Goal: Task Accomplishment & Management: Use online tool/utility

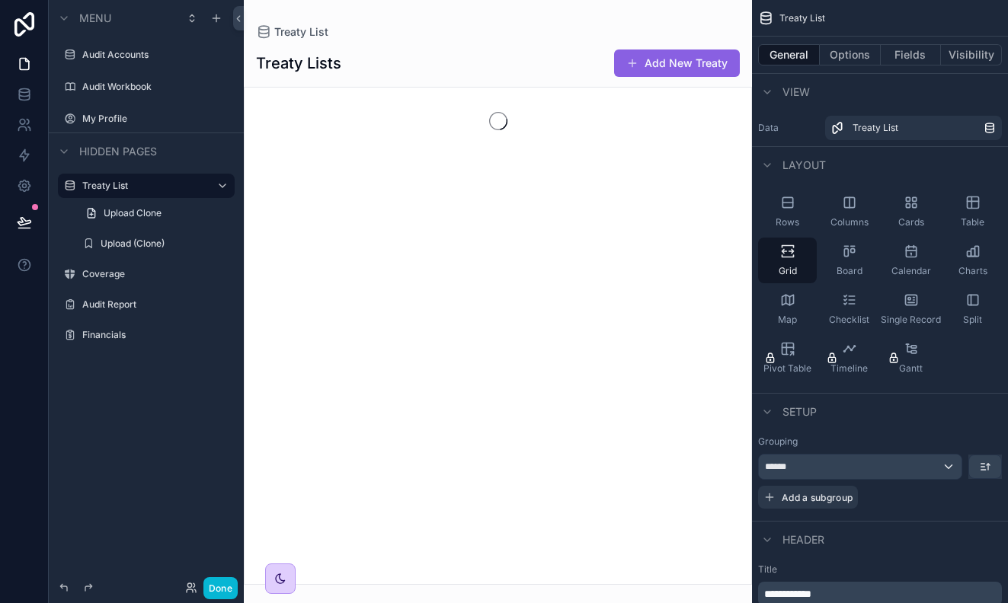
click at [136, 53] on label "Audit Accounts" at bounding box center [156, 55] width 149 height 12
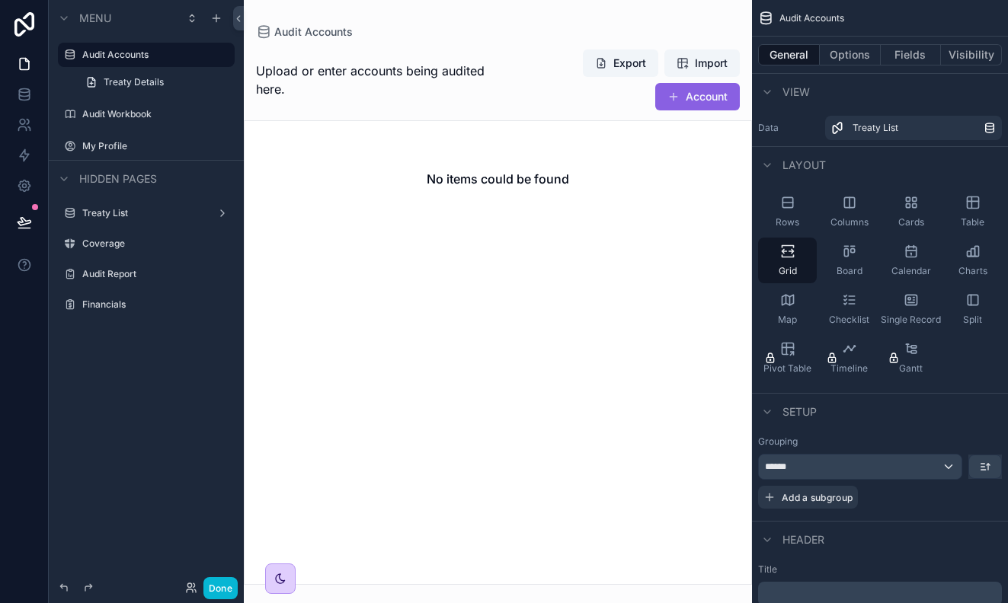
click at [536, 37] on div "scrollable content" at bounding box center [498, 301] width 508 height 603
click at [17, 24] on icon at bounding box center [24, 24] width 20 height 24
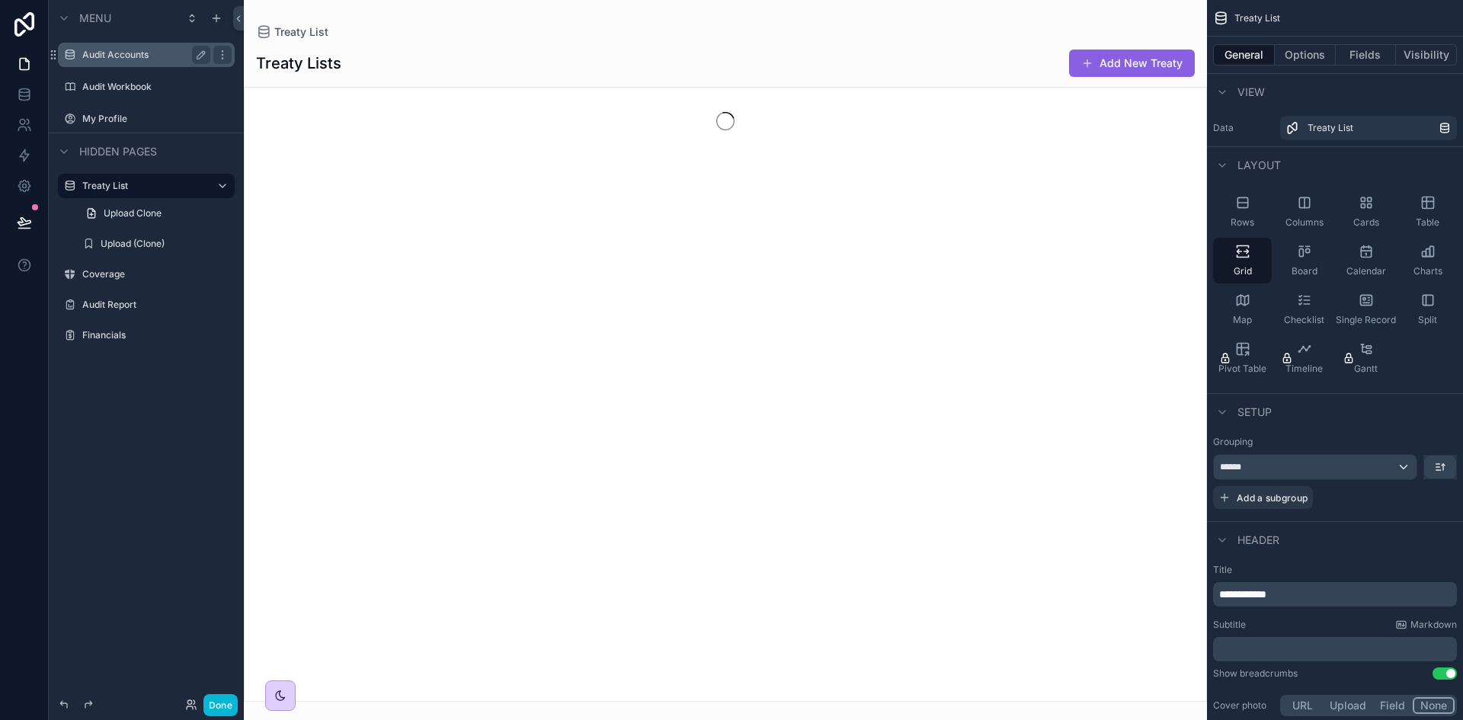
click at [143, 53] on label "Audit Accounts" at bounding box center [143, 55] width 122 height 12
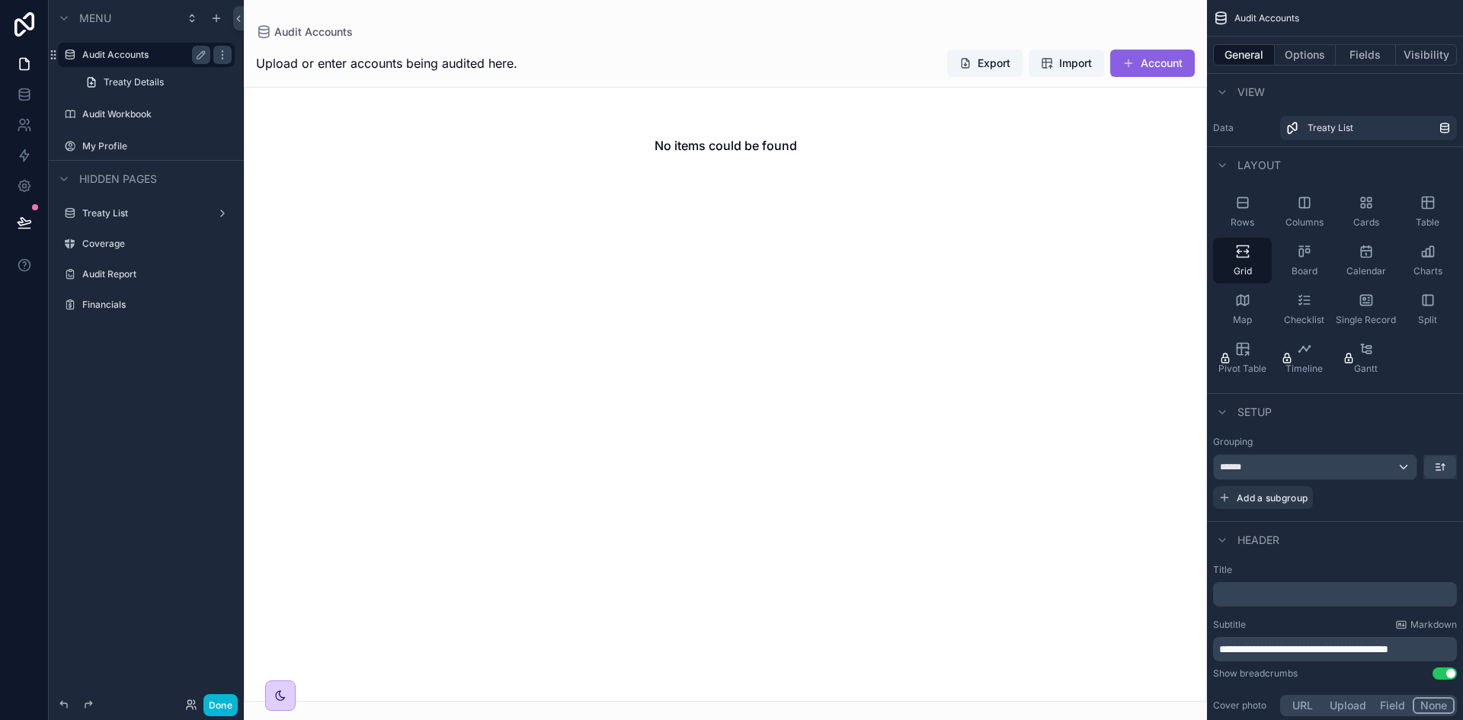
click at [130, 58] on label "Audit Accounts" at bounding box center [143, 55] width 122 height 12
click at [146, 56] on label "Audit Accounts" at bounding box center [143, 55] width 122 height 12
click at [27, 125] on icon at bounding box center [24, 124] width 15 height 15
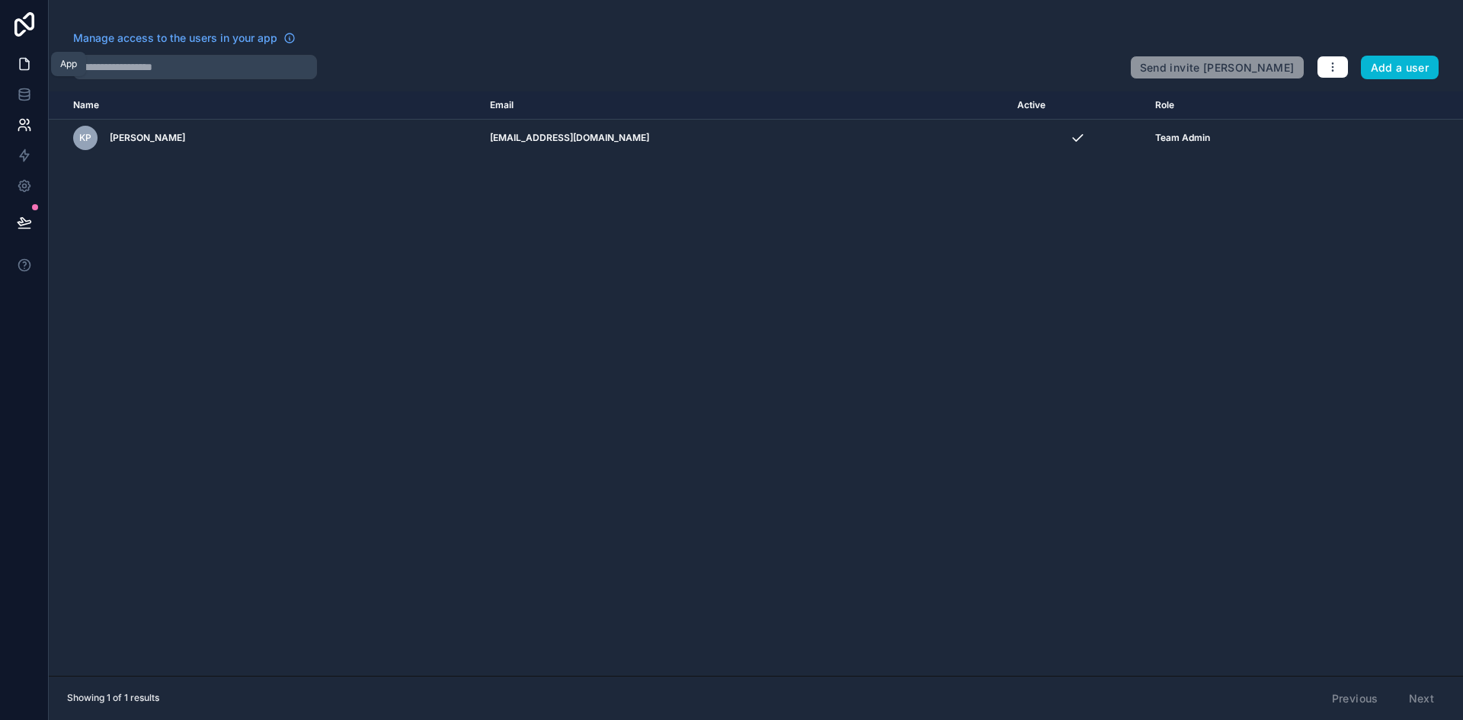
click at [35, 54] on link at bounding box center [24, 64] width 48 height 30
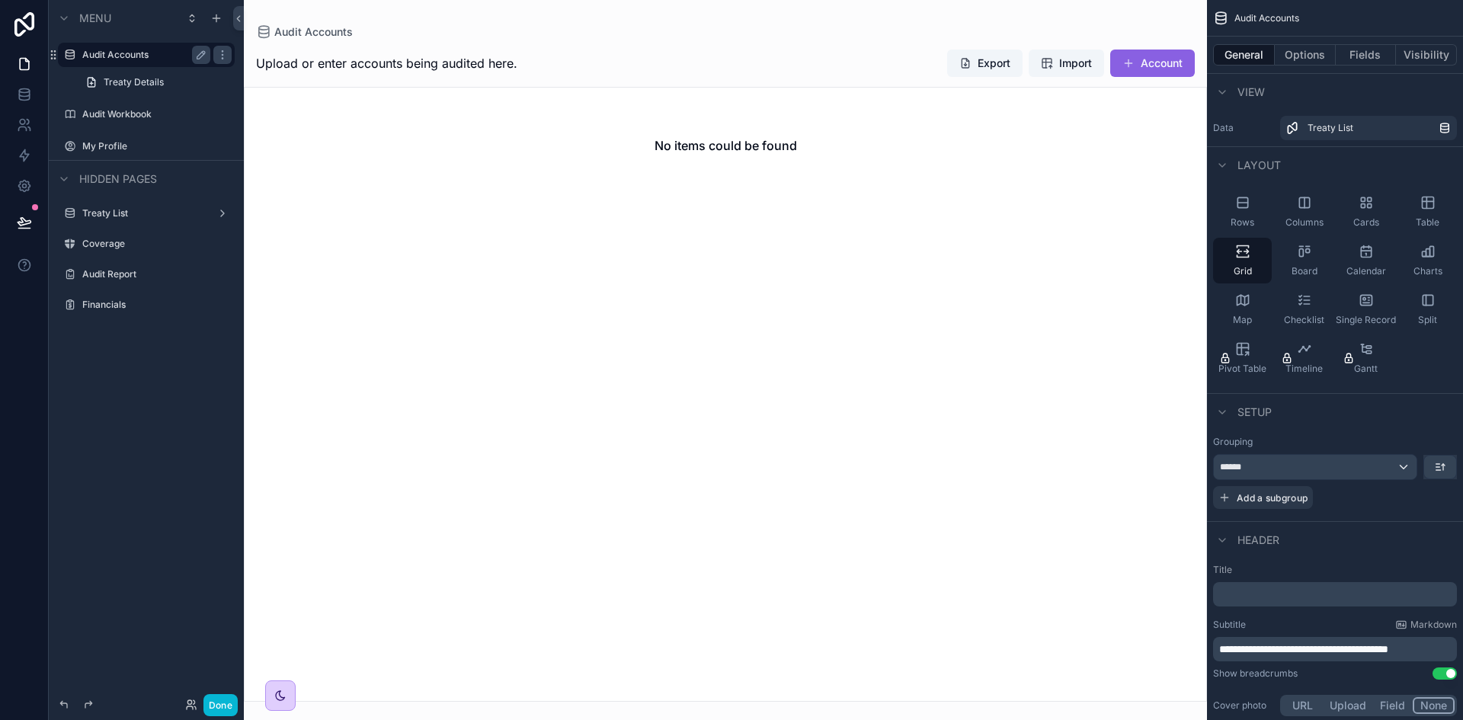
click at [114, 53] on label "Audit Accounts" at bounding box center [143, 55] width 122 height 12
click at [105, 82] on span "Treaty Details" at bounding box center [134, 82] width 60 height 12
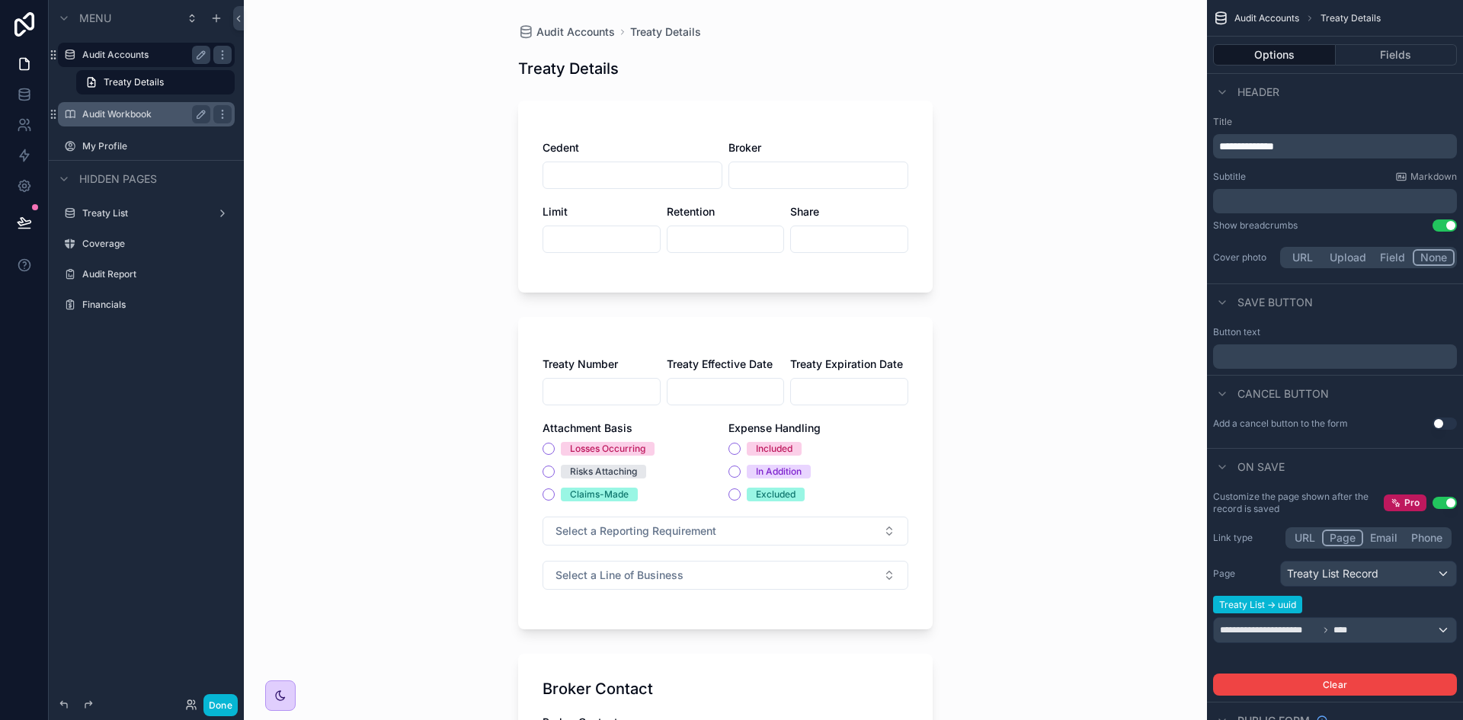
click at [127, 115] on label "Audit Workbook" at bounding box center [143, 114] width 122 height 12
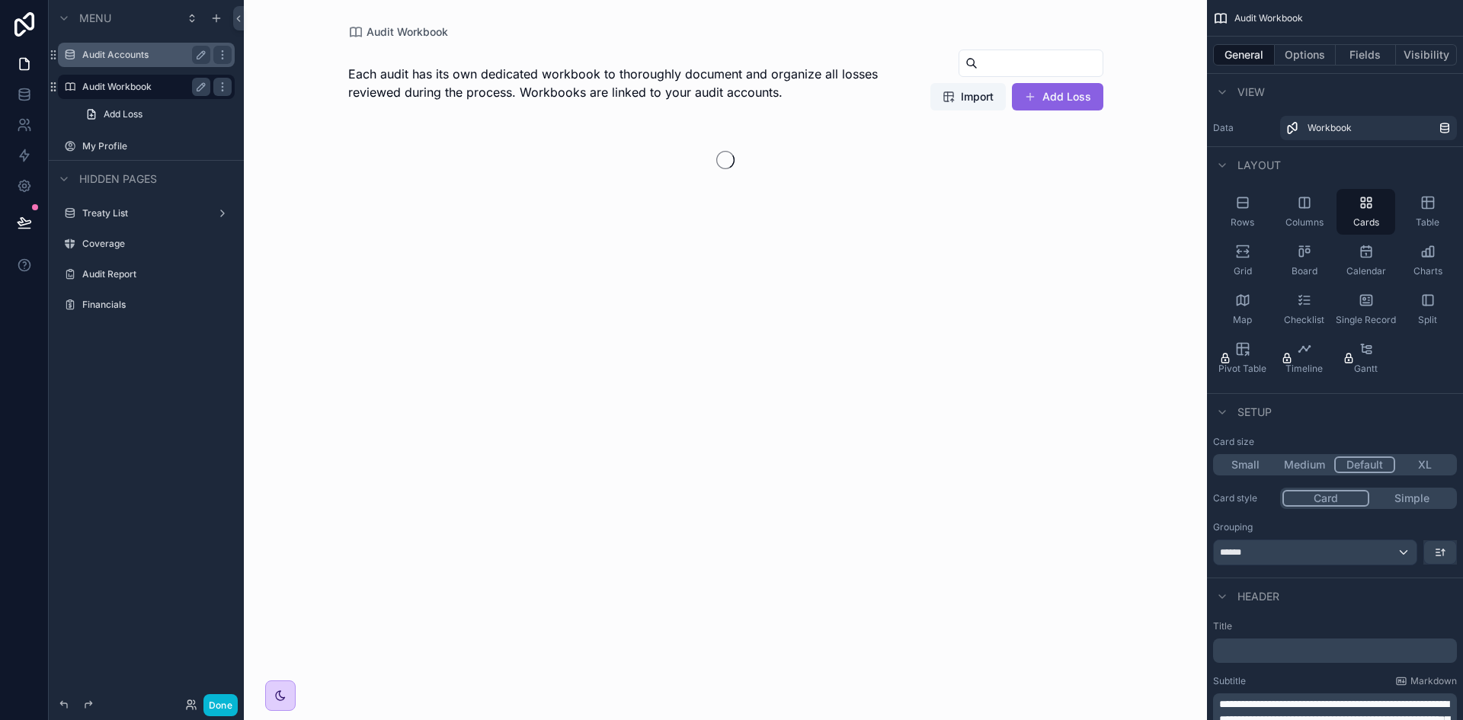
click at [131, 56] on label "Audit Accounts" at bounding box center [143, 55] width 122 height 12
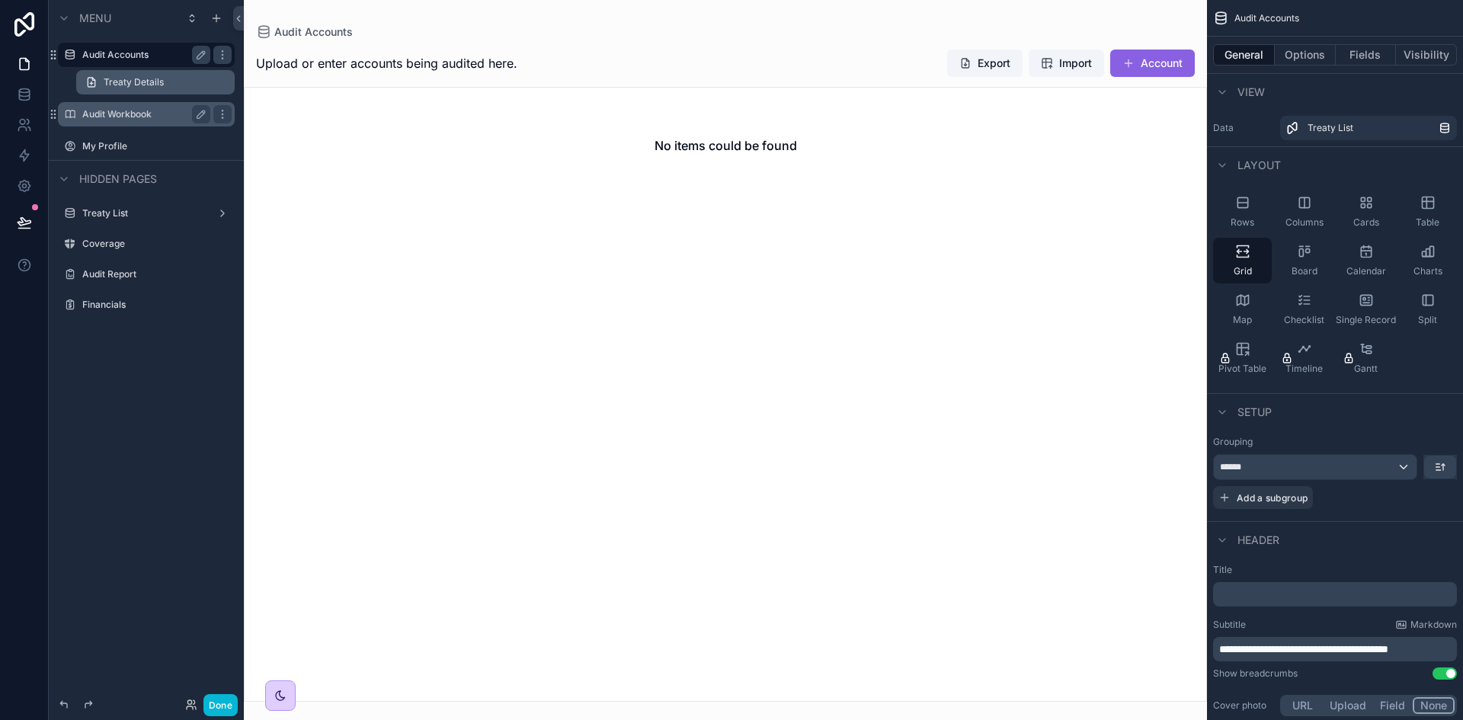
click at [139, 82] on span "Treaty Details" at bounding box center [134, 82] width 60 height 12
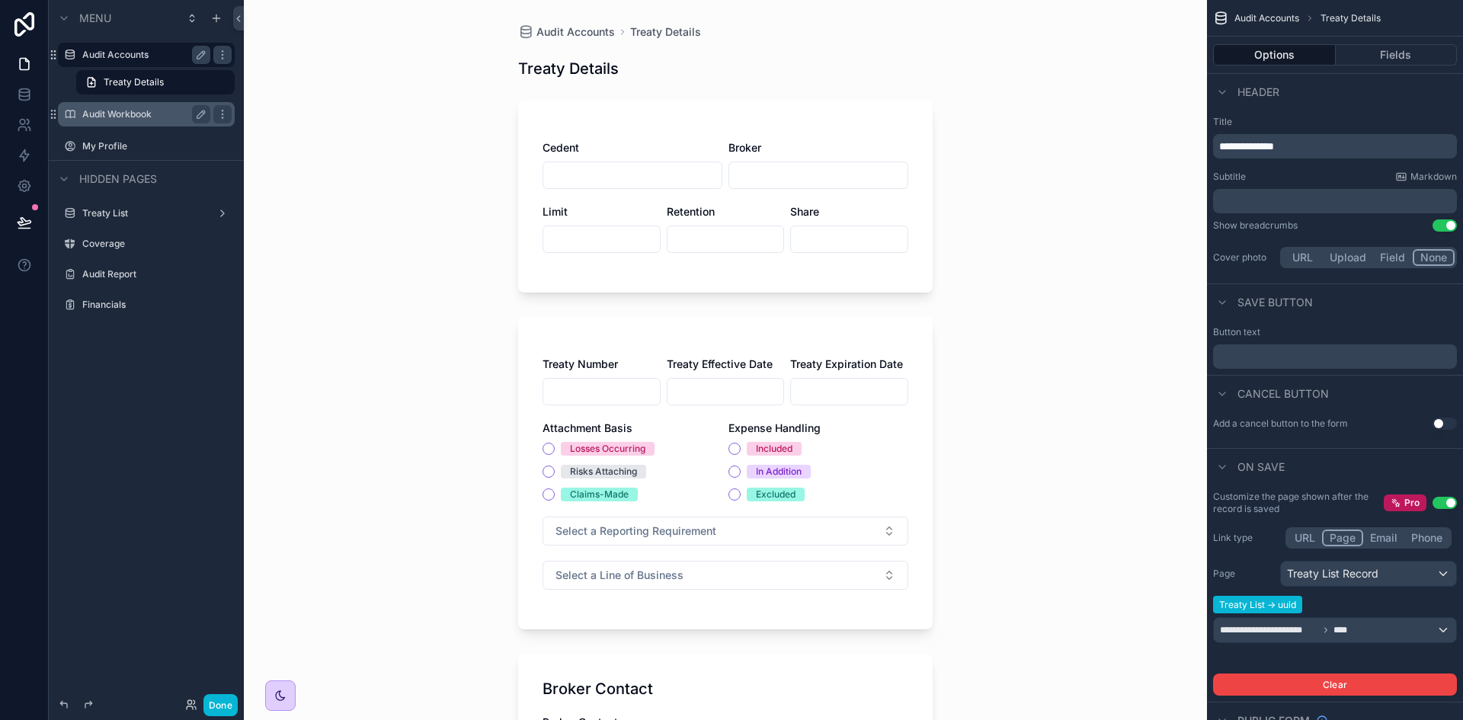
click at [815, 142] on div "Broker" at bounding box center [818, 147] width 180 height 15
click at [1395, 54] on button "Fields" at bounding box center [1397, 54] width 122 height 21
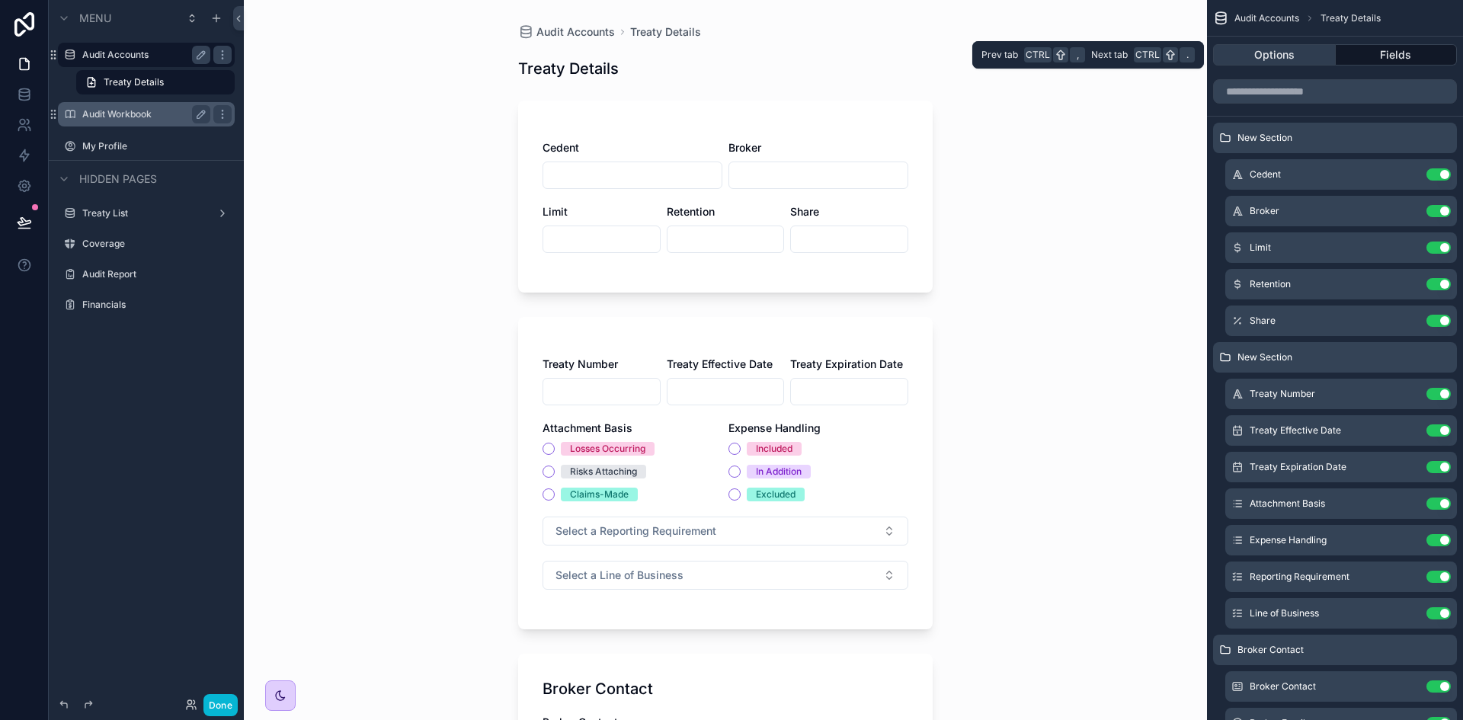
click at [1291, 55] on button "Options" at bounding box center [1274, 54] width 123 height 21
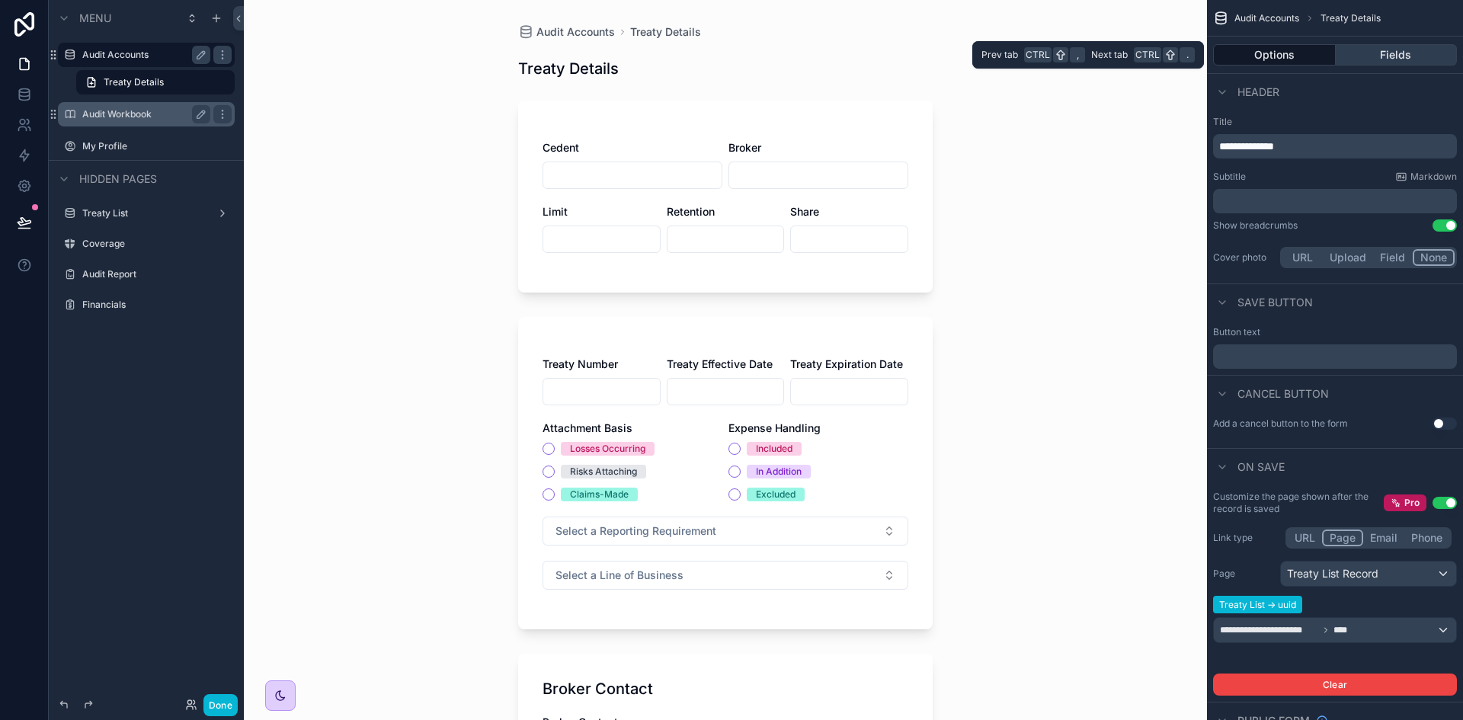
click at [1419, 60] on button "Fields" at bounding box center [1397, 54] width 122 height 21
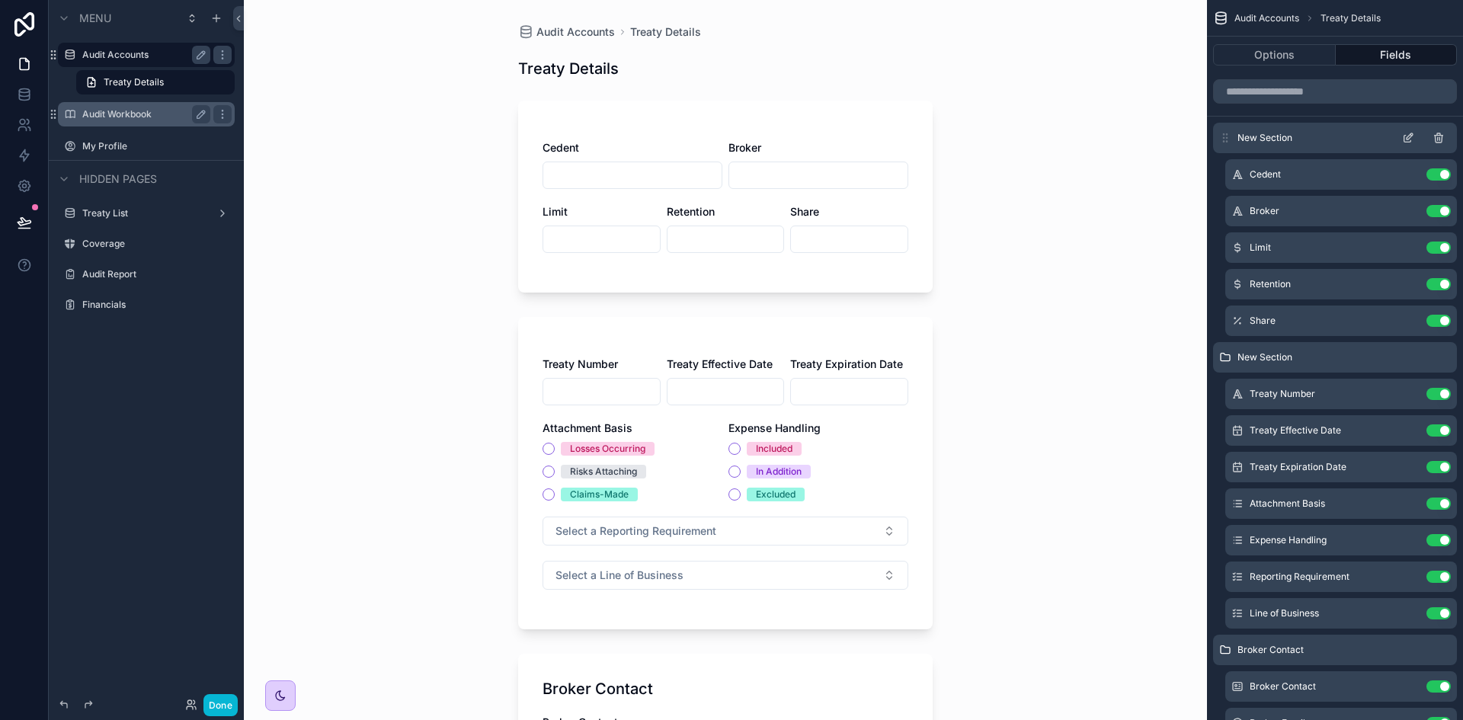
click at [1411, 137] on icon "scrollable content" at bounding box center [1408, 138] width 12 height 12
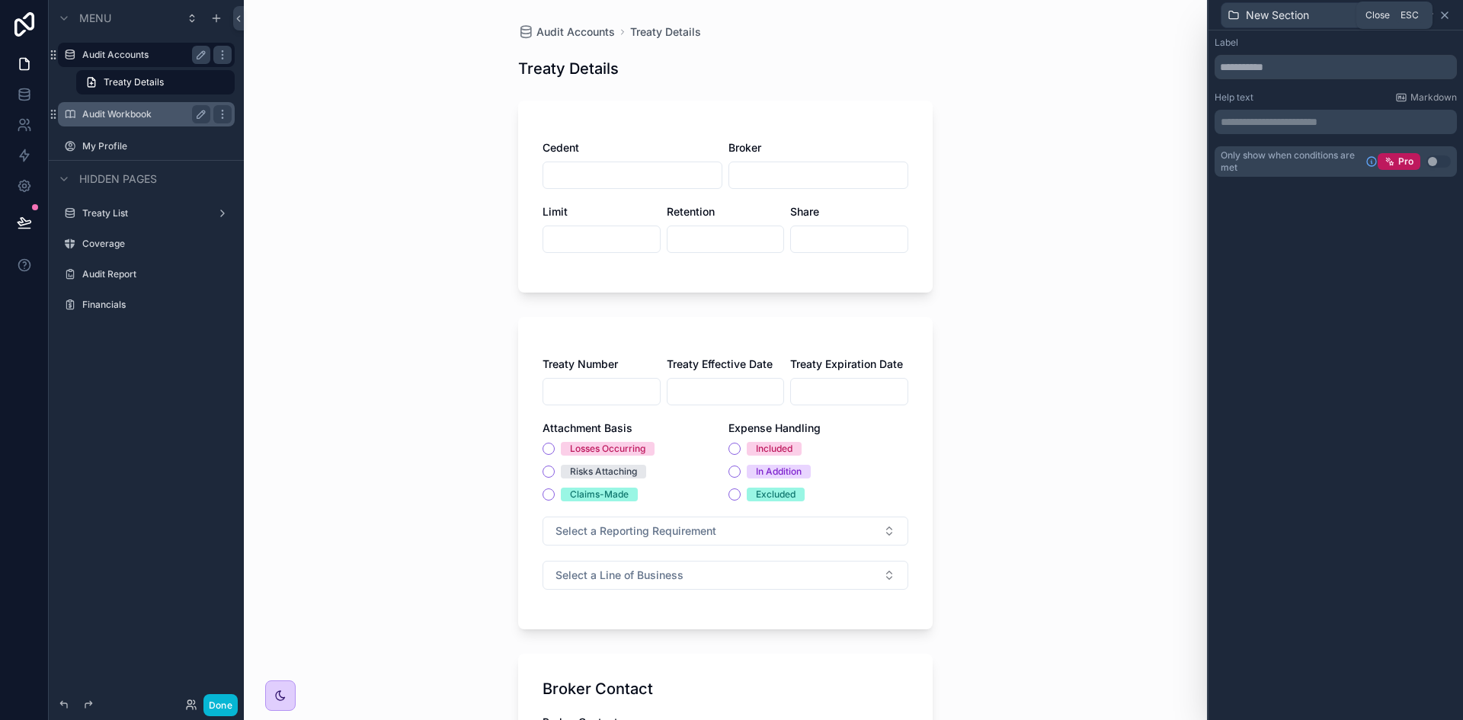
click at [1449, 16] on icon at bounding box center [1444, 15] width 12 height 12
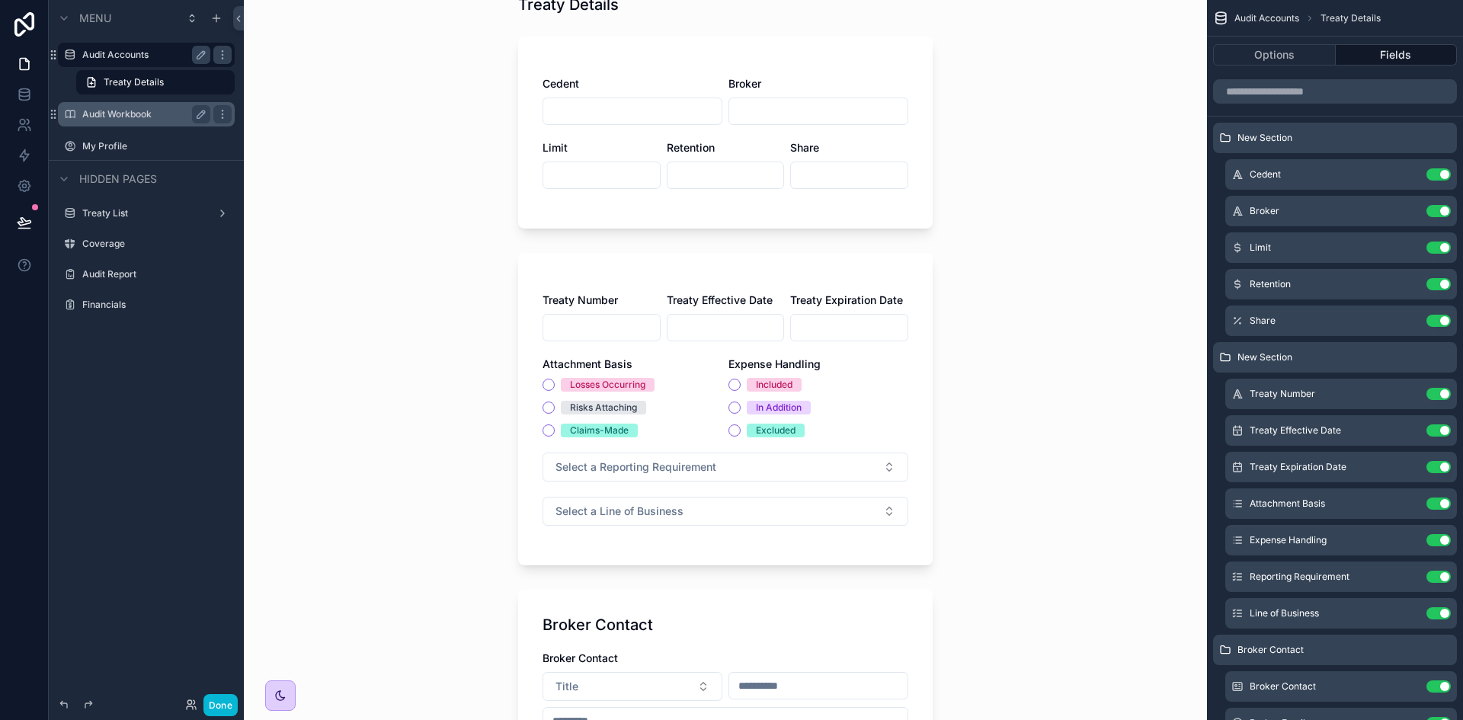
scroll to position [152, 0]
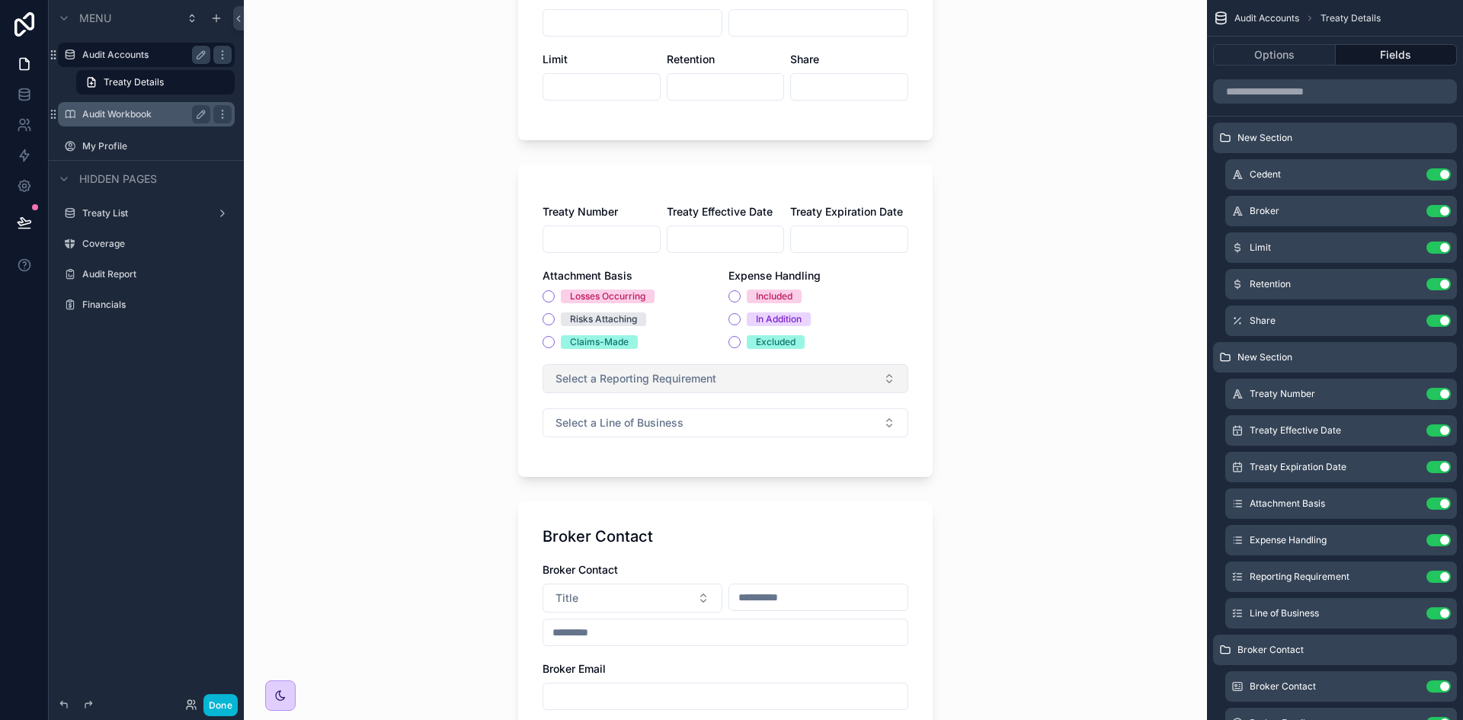
click at [752, 374] on button "Select a Reporting Requirement" at bounding box center [725, 378] width 366 height 29
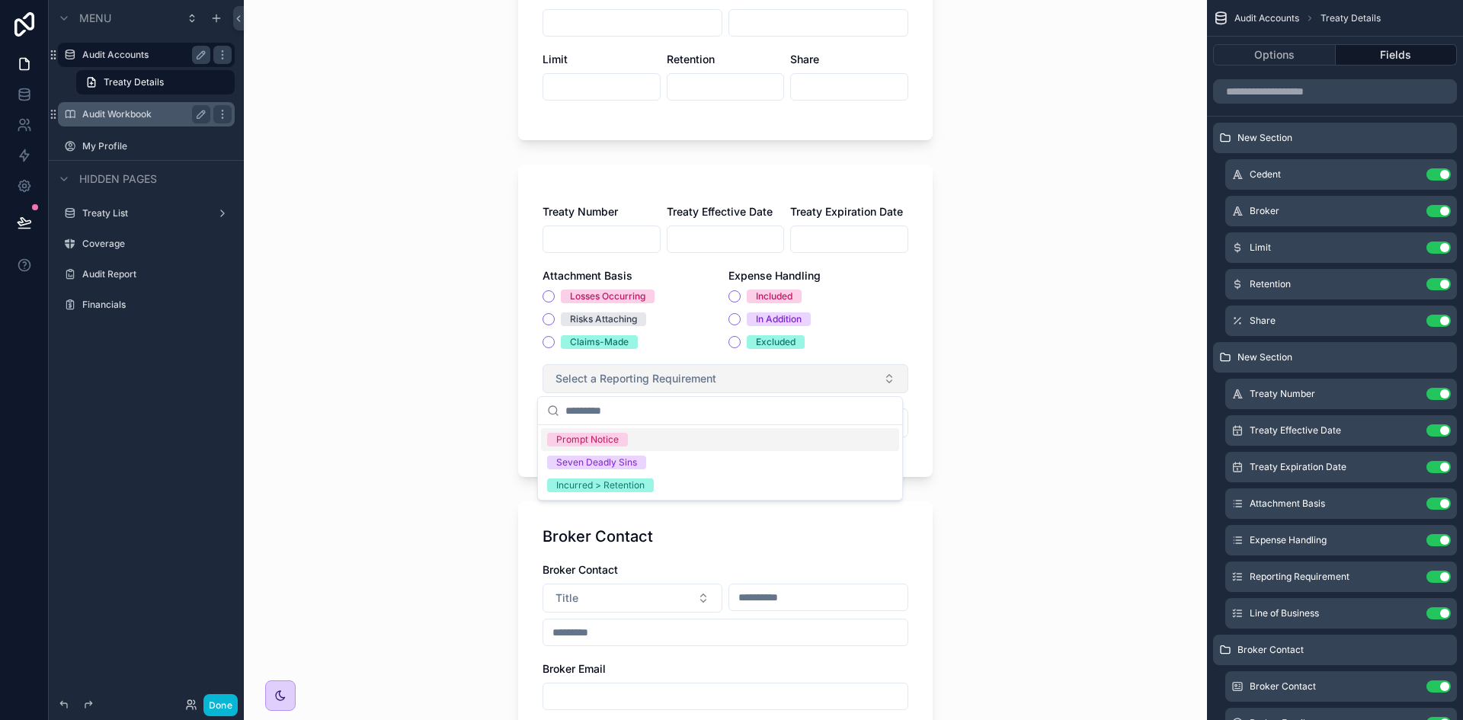
click at [752, 374] on button "Select a Reporting Requirement" at bounding box center [725, 378] width 366 height 29
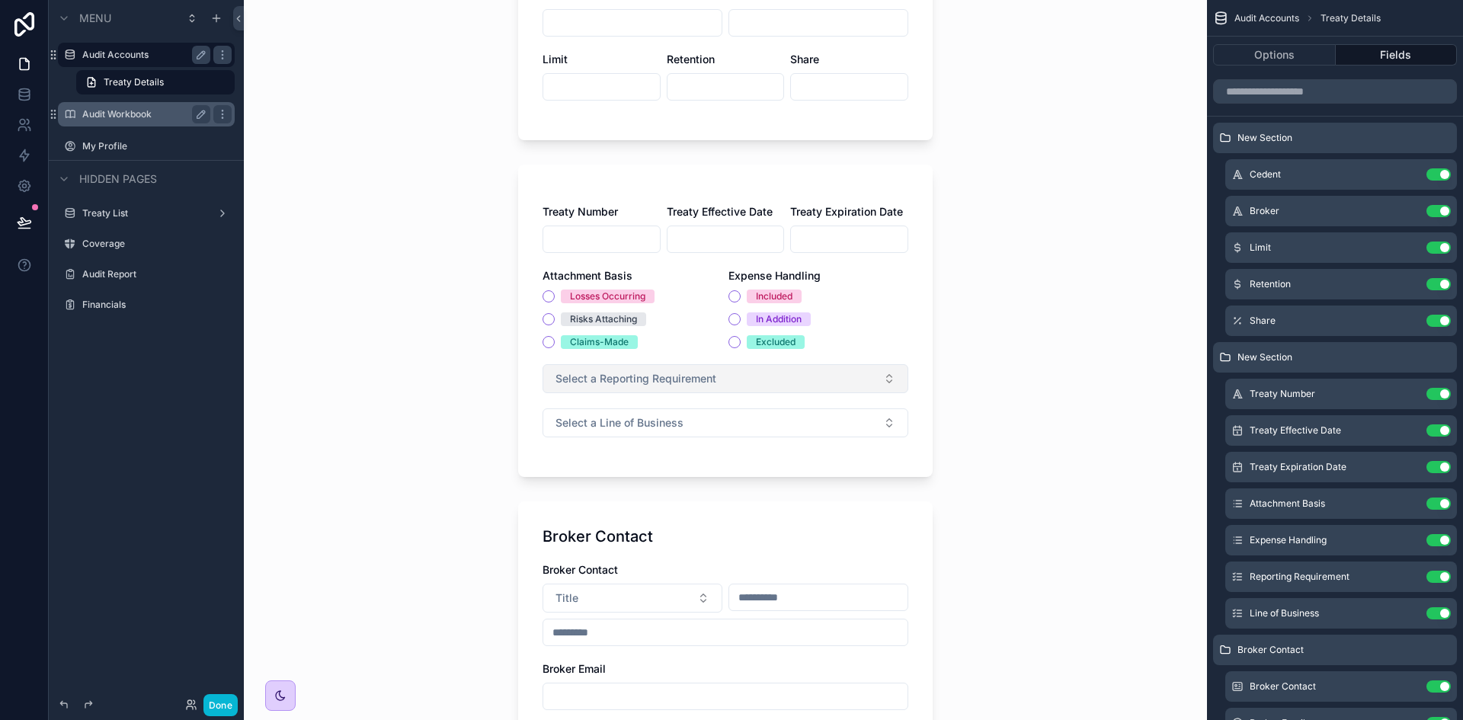
click at [890, 389] on button "Select a Reporting Requirement" at bounding box center [725, 378] width 366 height 29
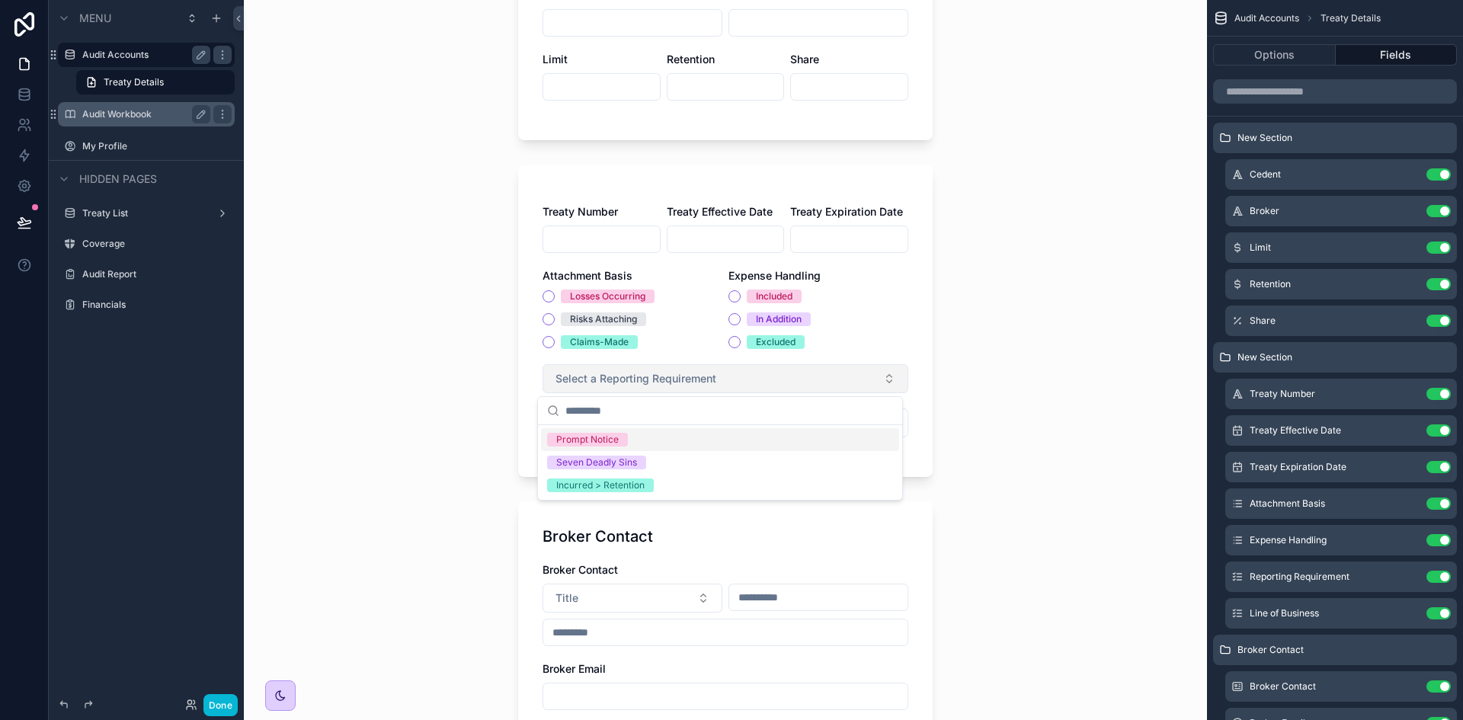
click at [890, 384] on button "Select a Reporting Requirement" at bounding box center [725, 378] width 366 height 29
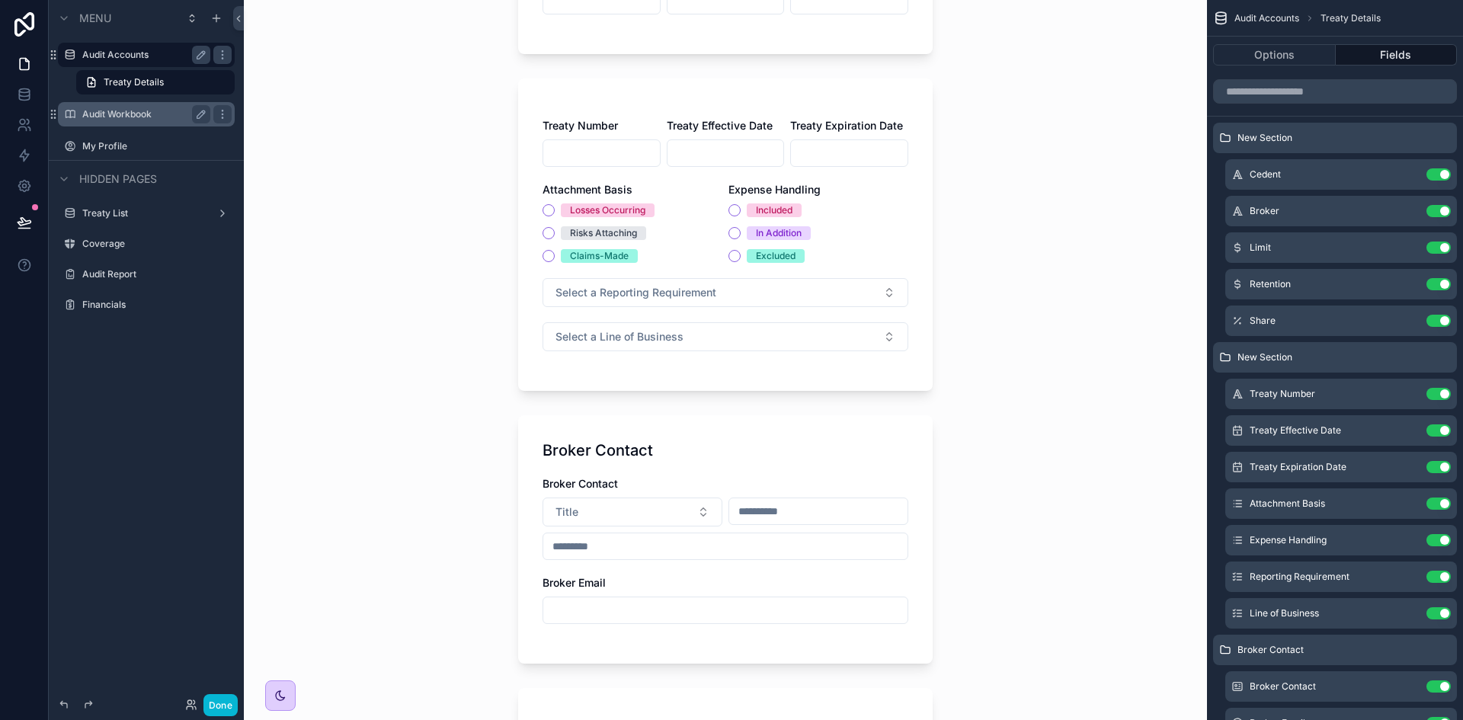
scroll to position [0, 0]
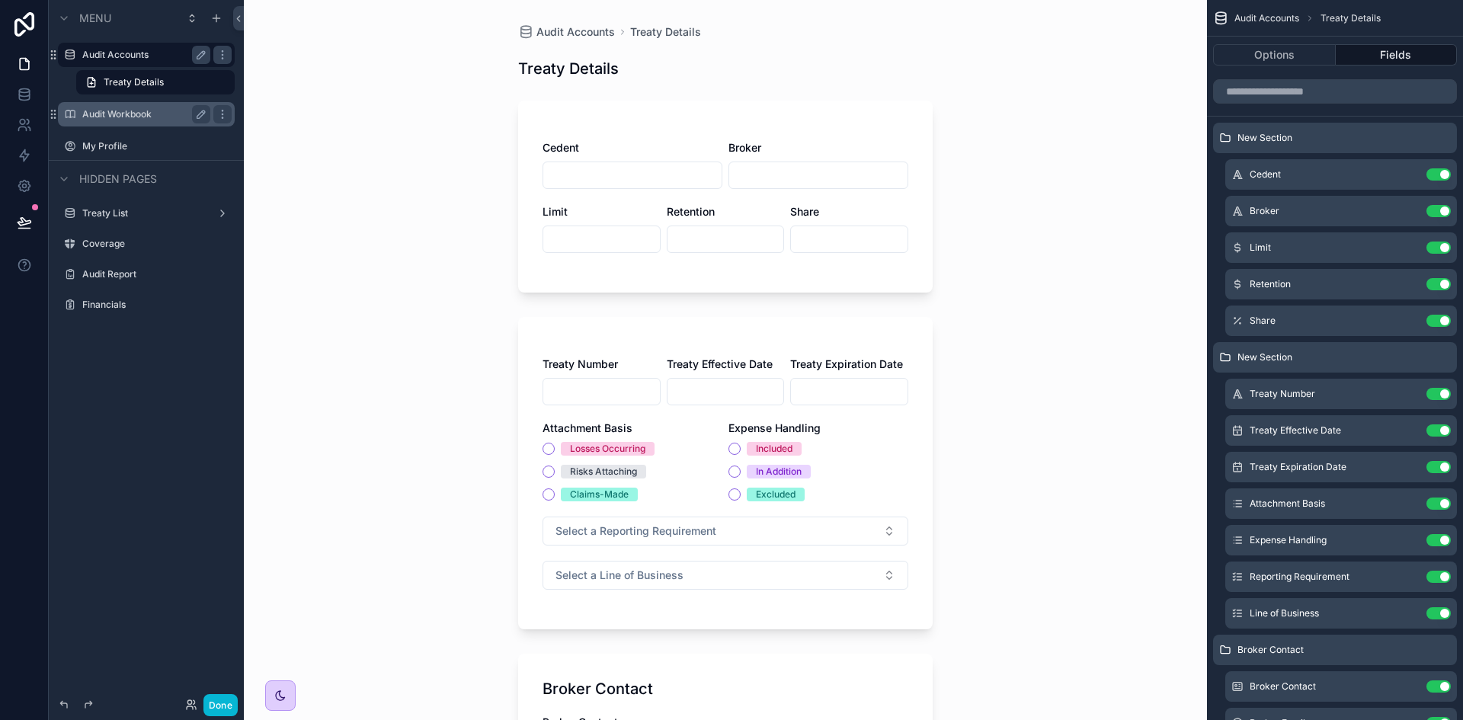
click at [143, 54] on label "Audit Accounts" at bounding box center [143, 55] width 122 height 12
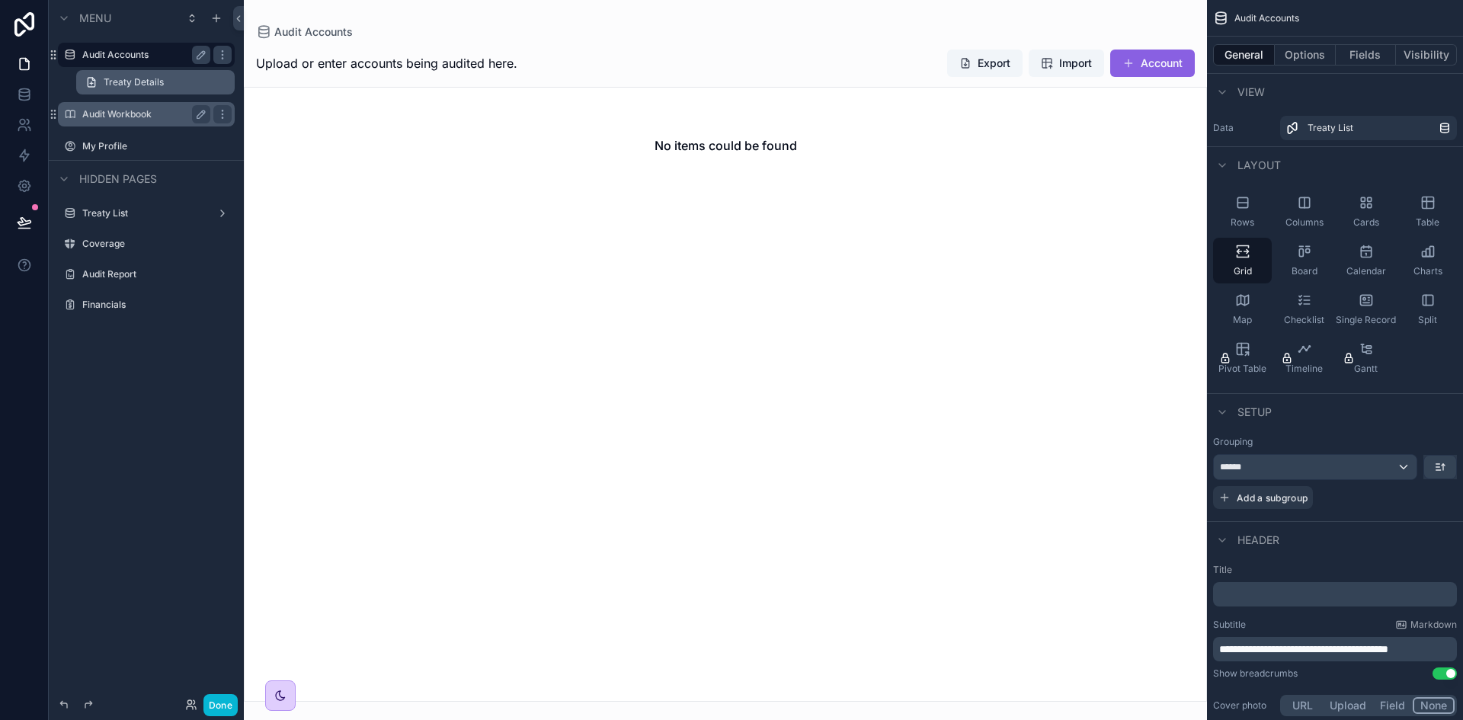
click at [101, 81] on link "Treaty Details" at bounding box center [155, 82] width 158 height 24
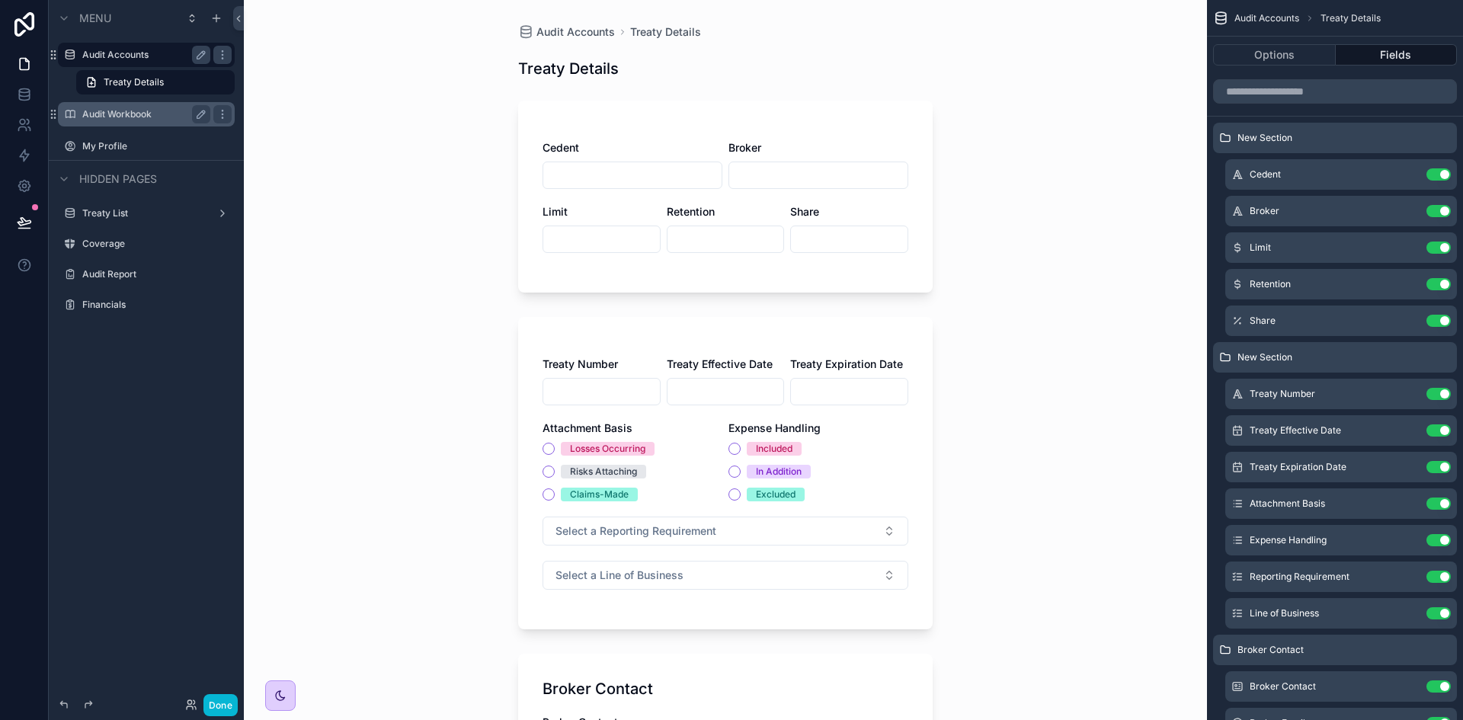
click at [118, 53] on label "Audit Accounts" at bounding box center [143, 55] width 122 height 12
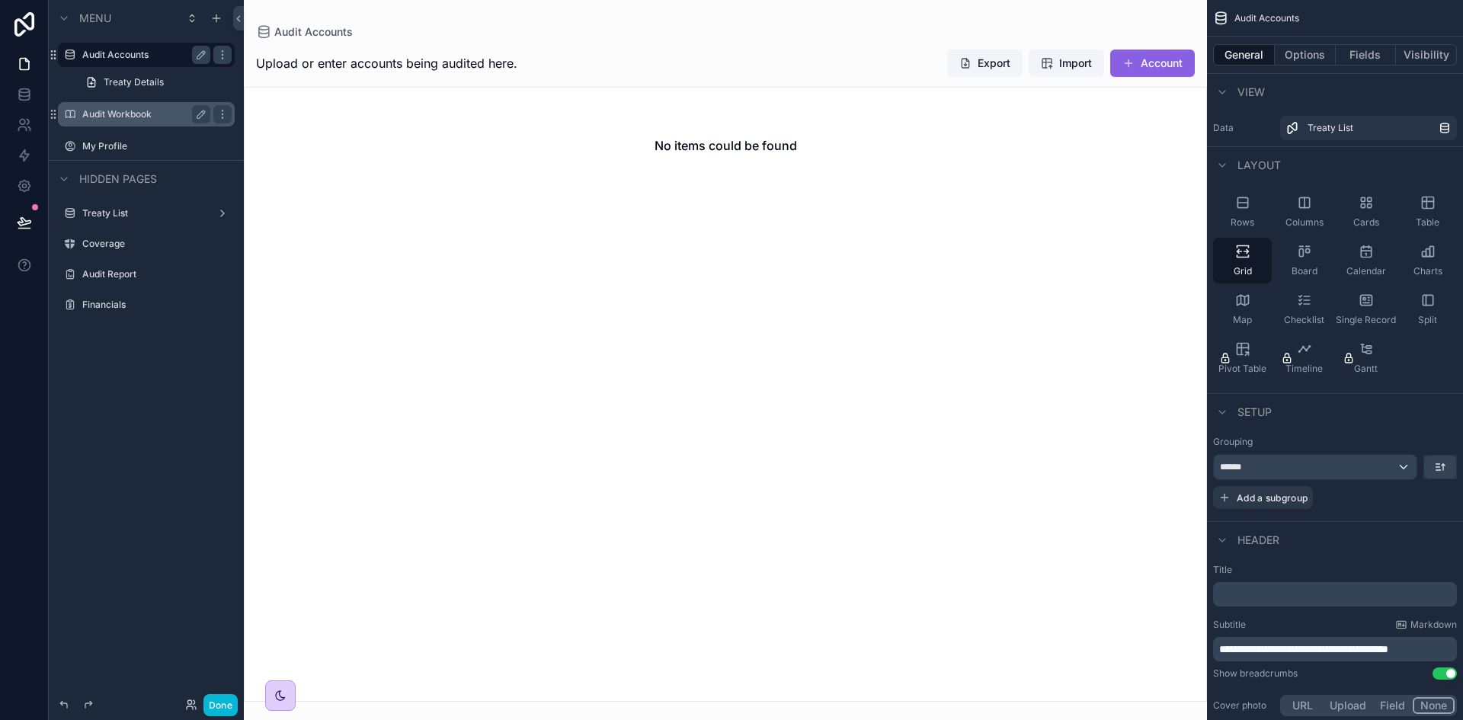
click at [129, 120] on div "Audit Workbook" at bounding box center [146, 114] width 128 height 18
click at [120, 112] on label "Audit Workbook" at bounding box center [143, 114] width 122 height 12
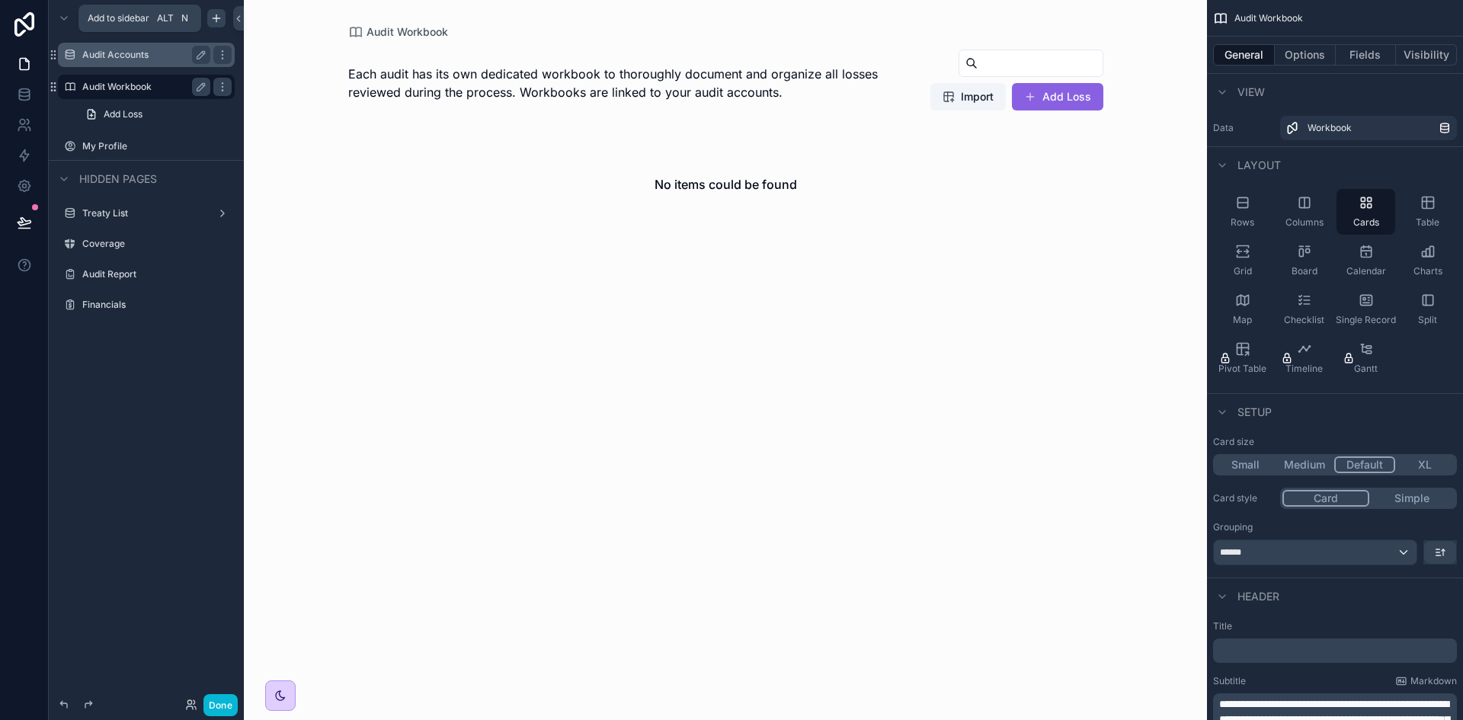
click at [220, 20] on icon "scrollable content" at bounding box center [216, 18] width 12 height 12
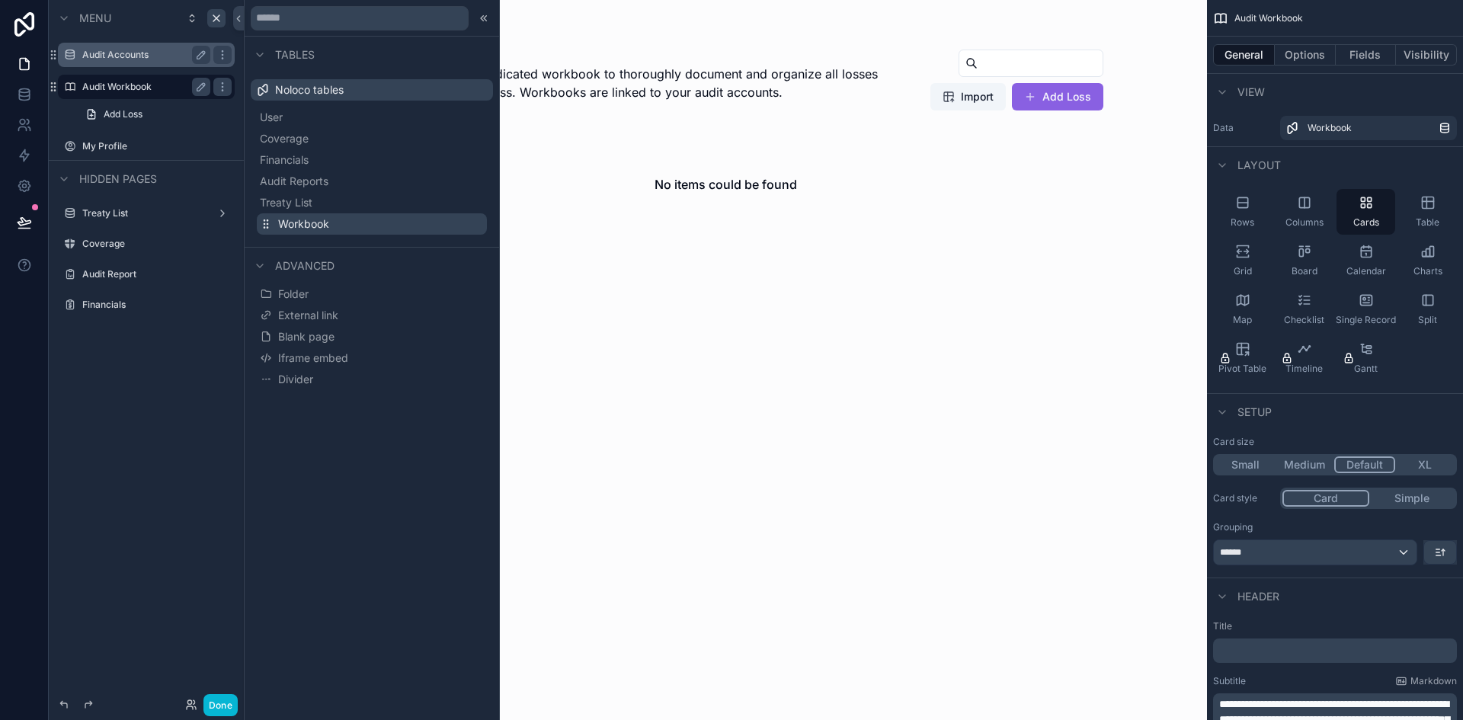
click at [362, 222] on button "Workbook" at bounding box center [372, 223] width 230 height 21
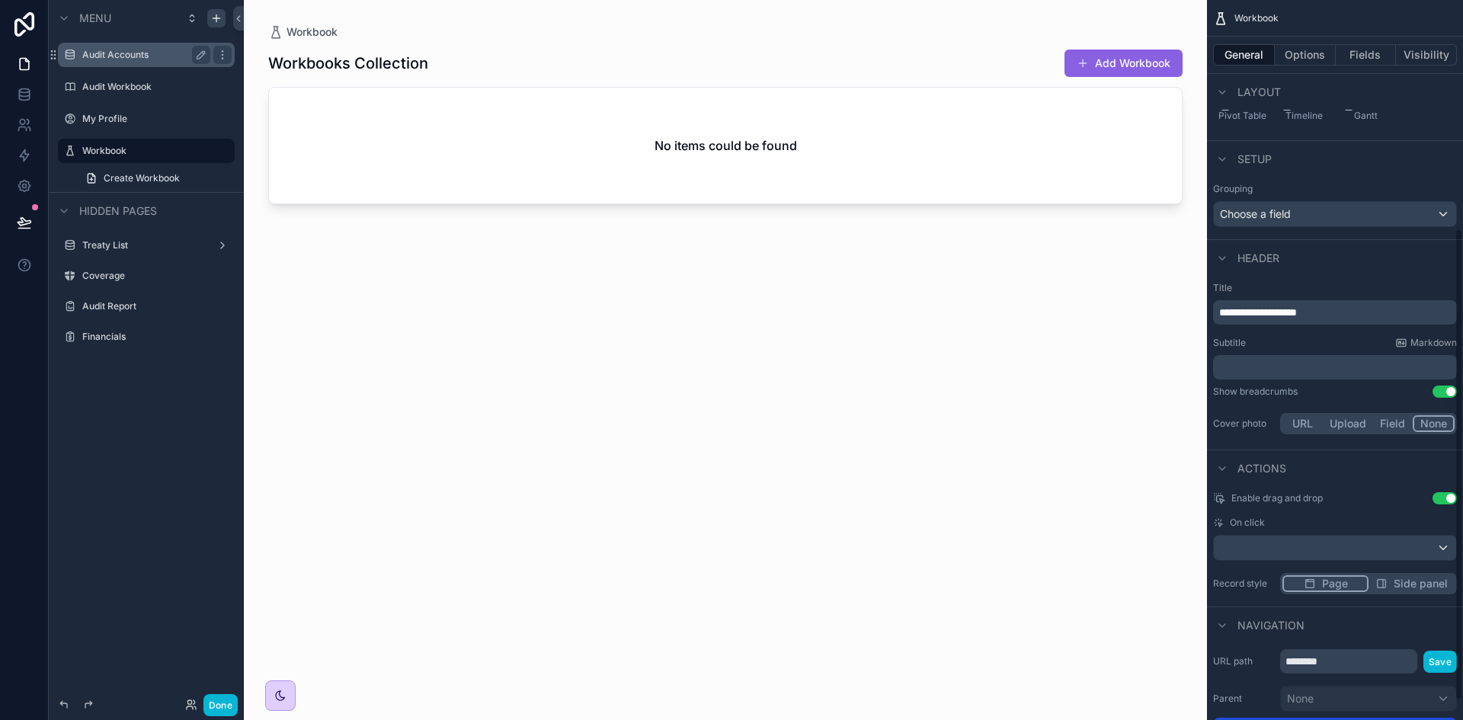
scroll to position [379, 0]
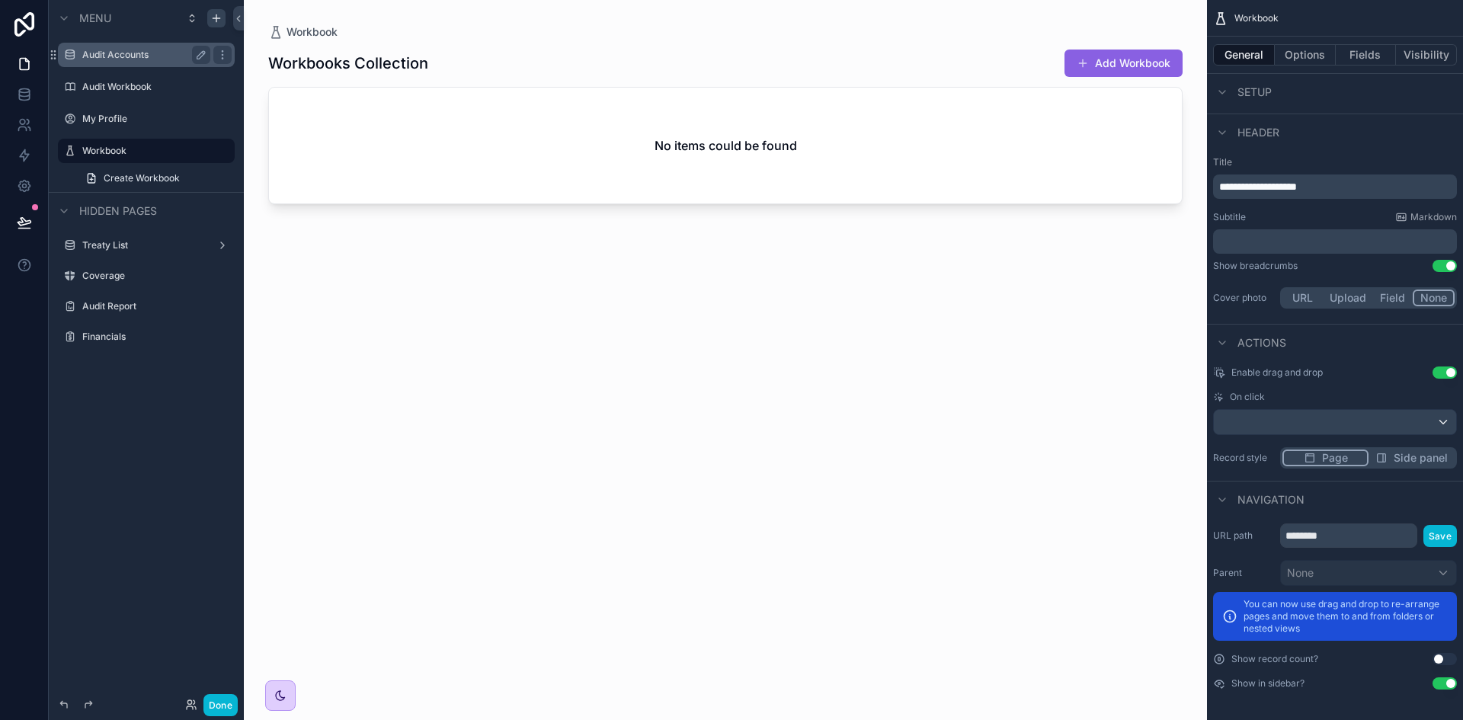
click at [1416, 453] on span "Side panel" at bounding box center [1420, 457] width 54 height 15
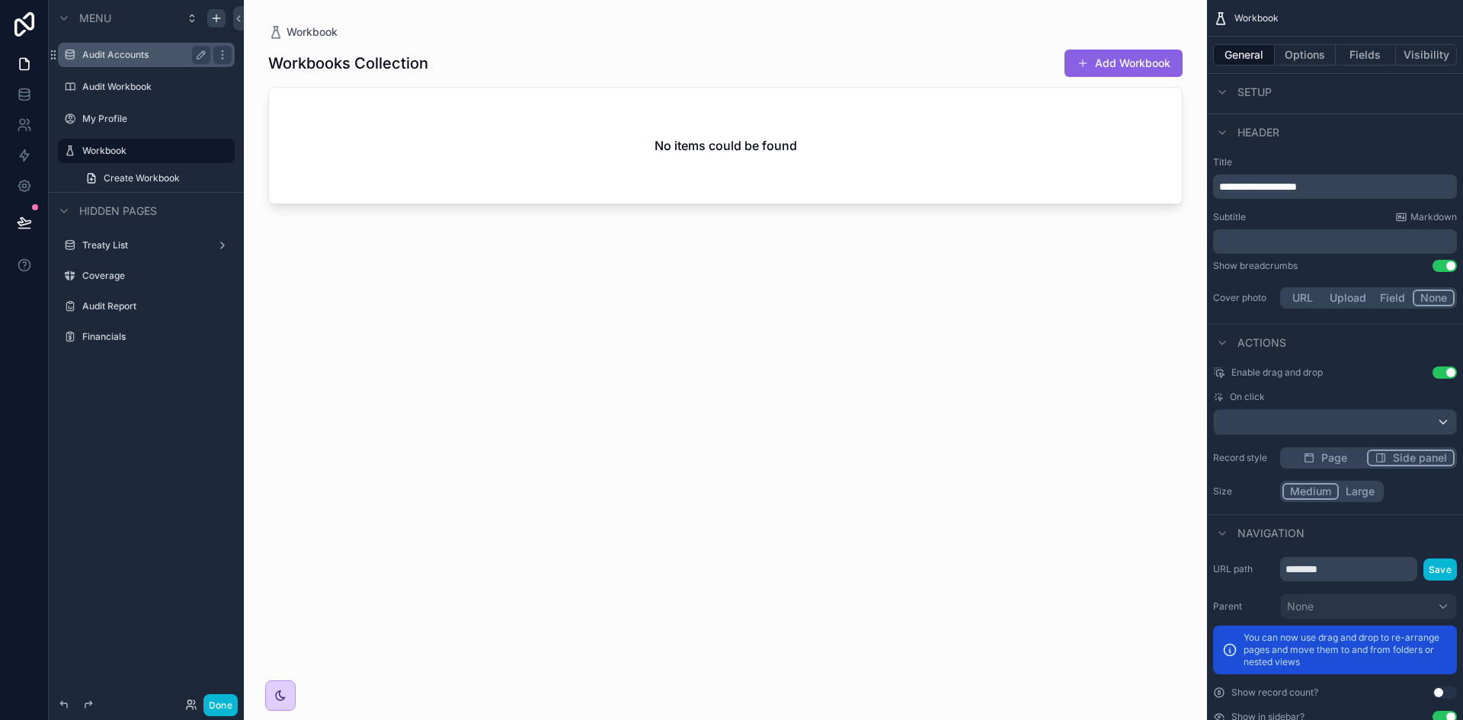
click at [1348, 453] on button "Page" at bounding box center [1324, 457] width 85 height 17
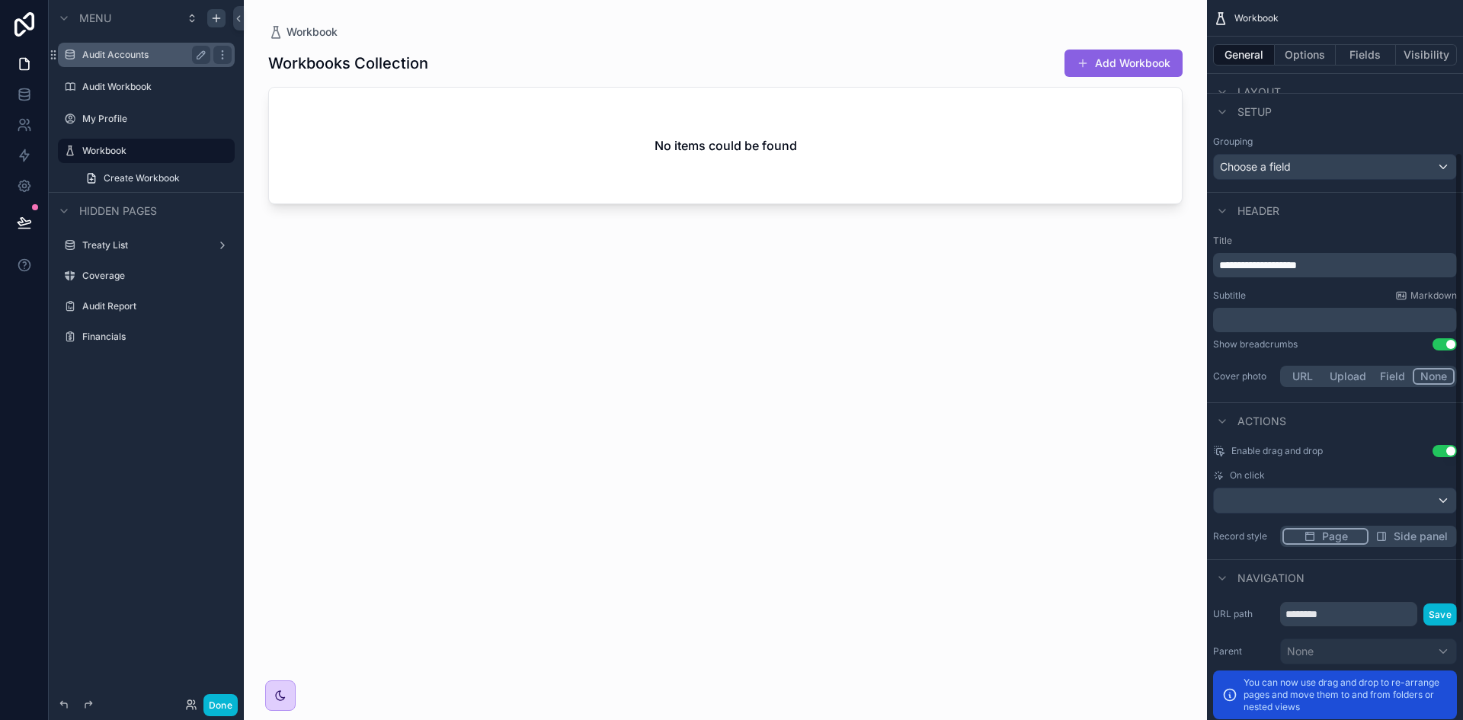
scroll to position [226, 0]
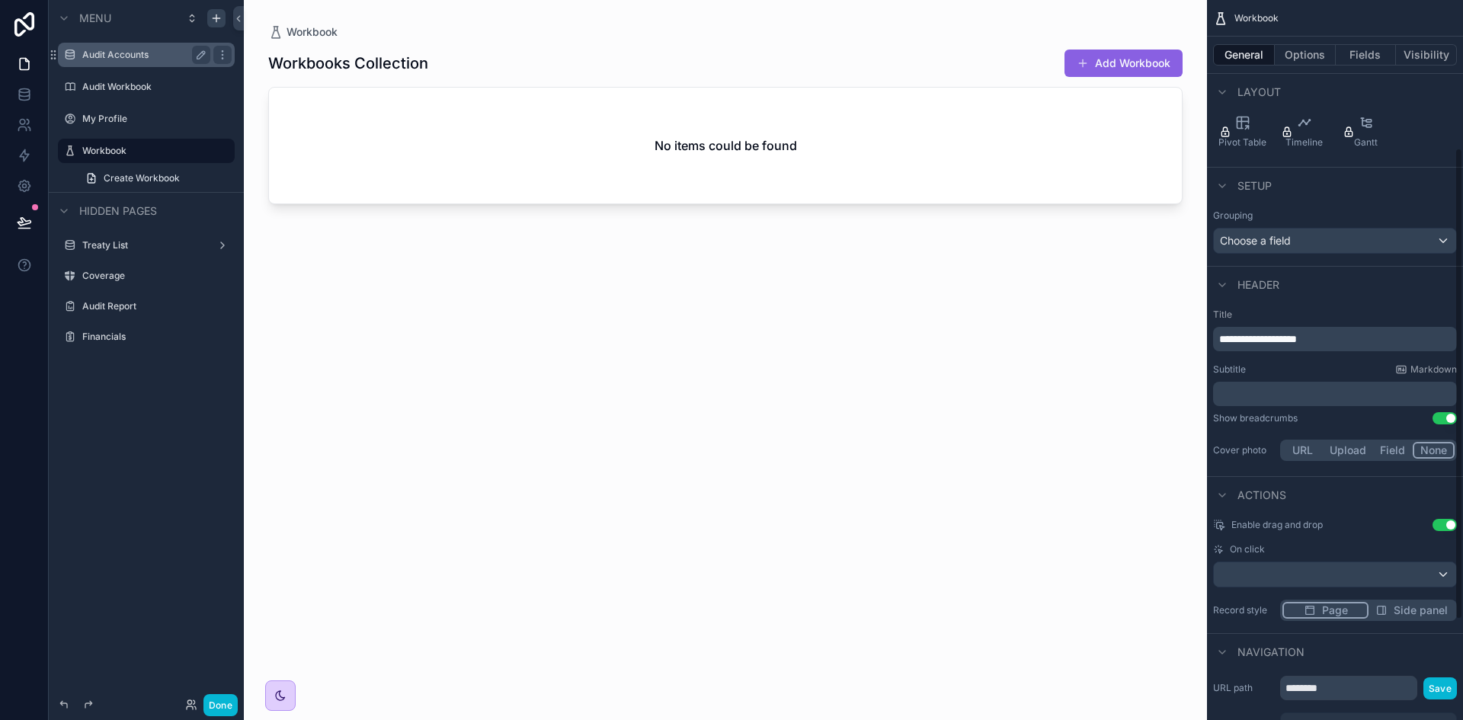
click at [1290, 334] on span "**********" at bounding box center [1258, 339] width 78 height 11
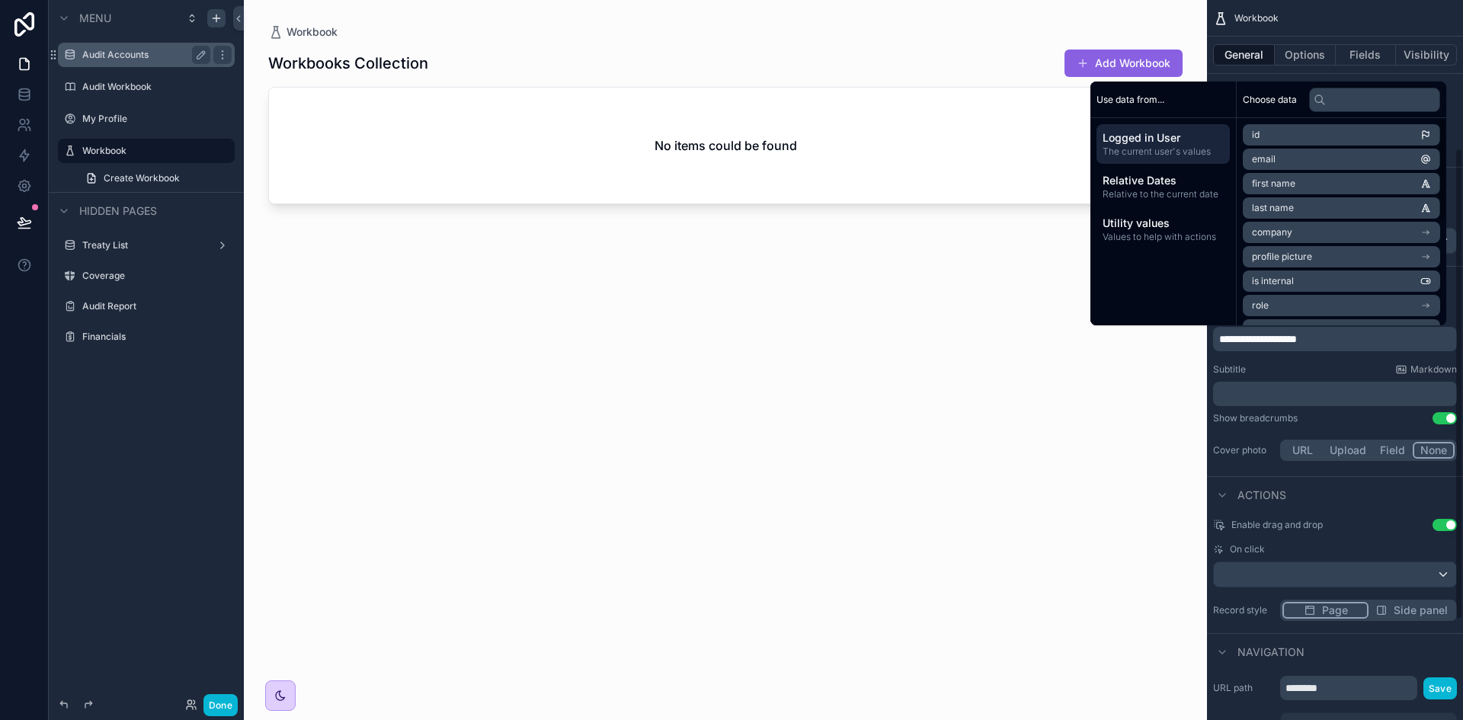
click at [1265, 373] on div "Subtitle Markdown" at bounding box center [1335, 369] width 244 height 12
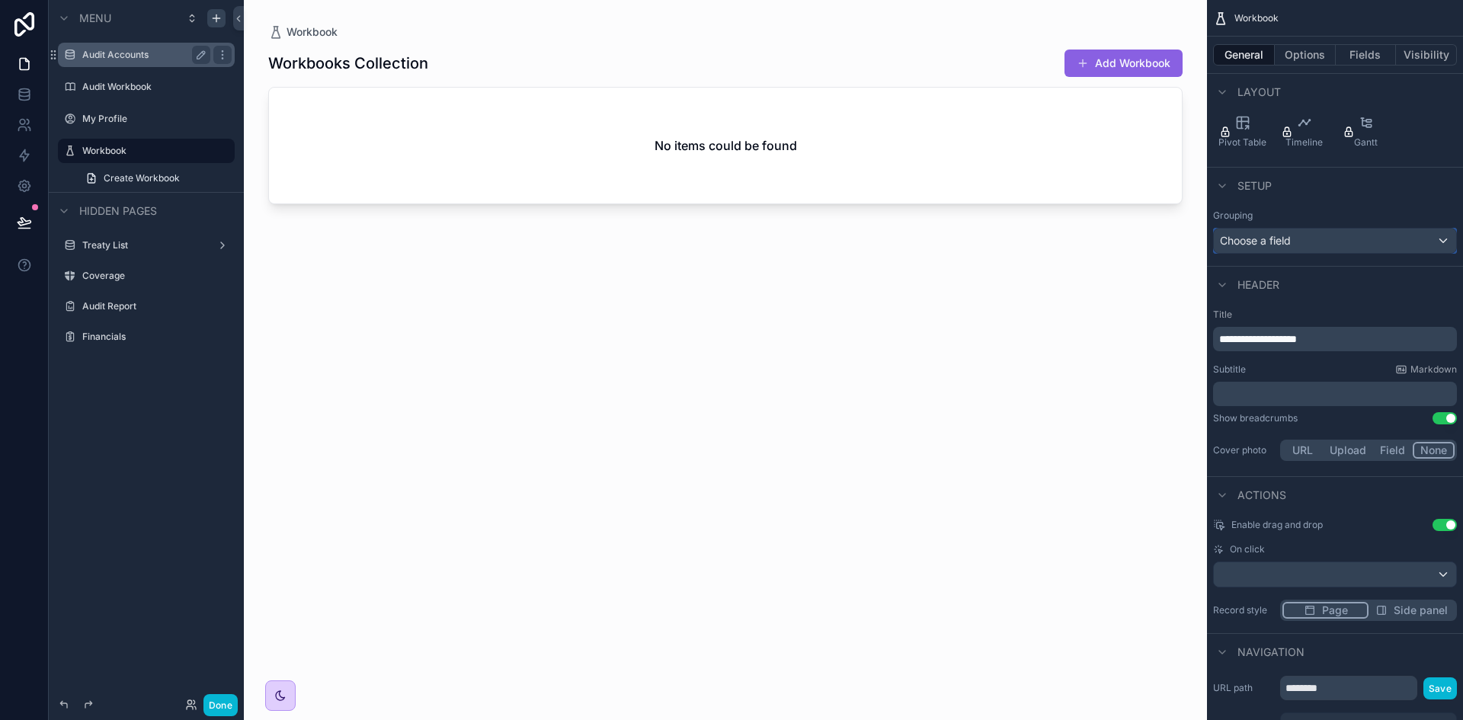
click at [1270, 242] on span "Choose a field" at bounding box center [1255, 240] width 71 height 13
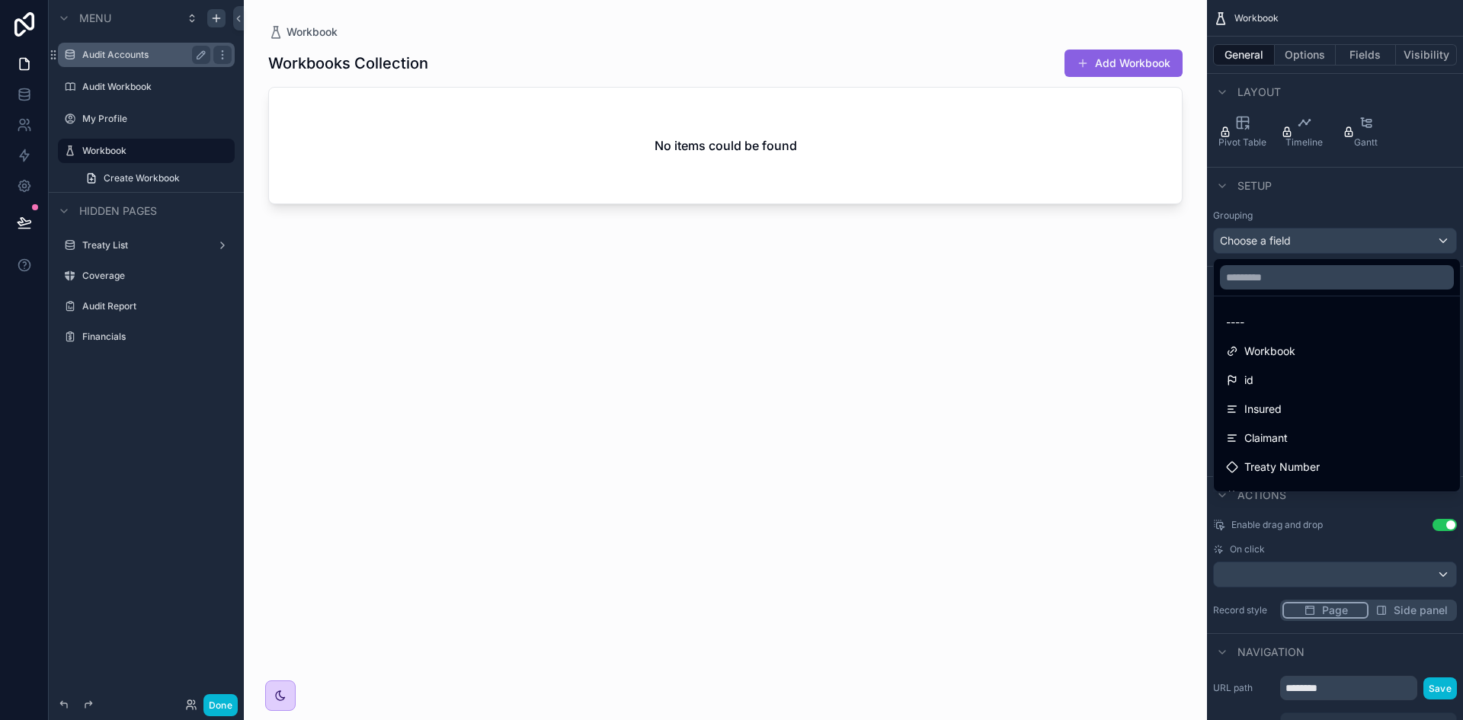
click at [1272, 237] on div "scrollable content" at bounding box center [731, 360] width 1463 height 720
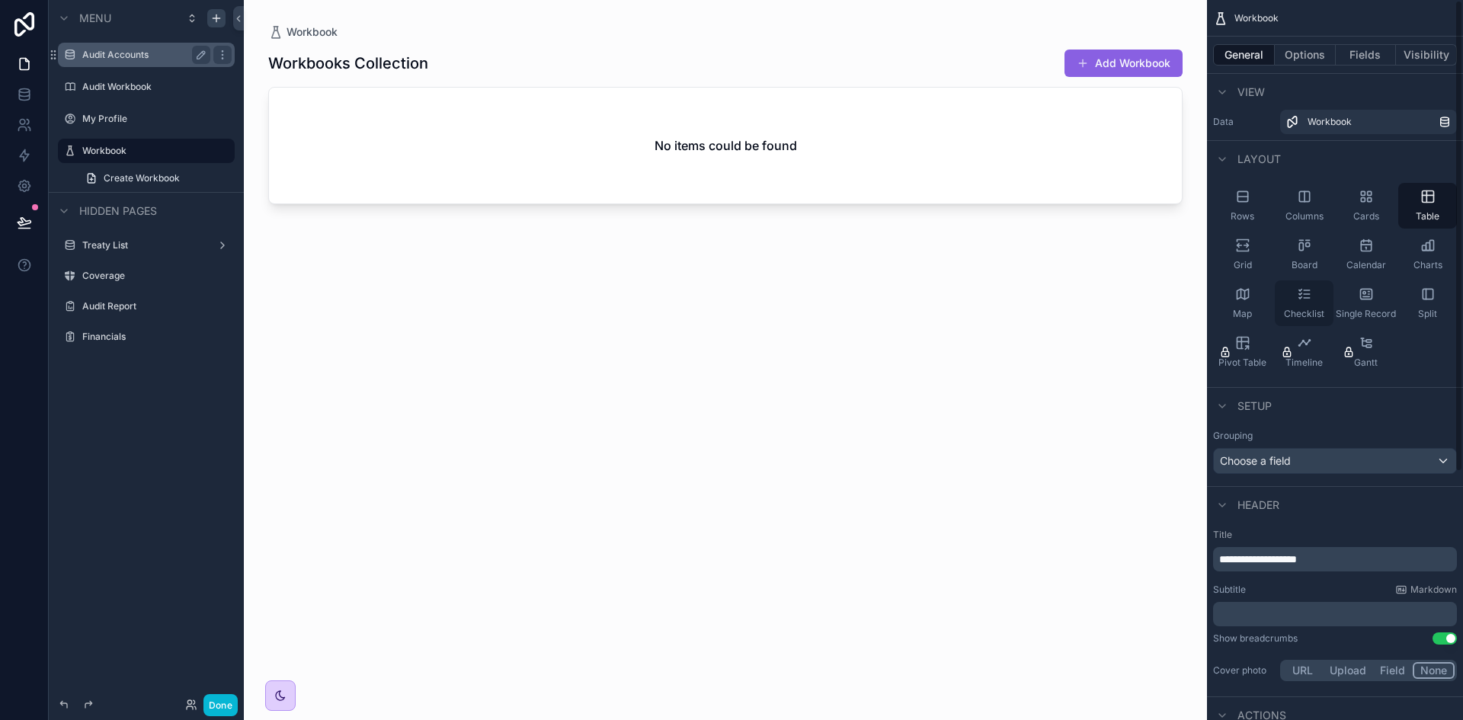
scroll to position [0, 0]
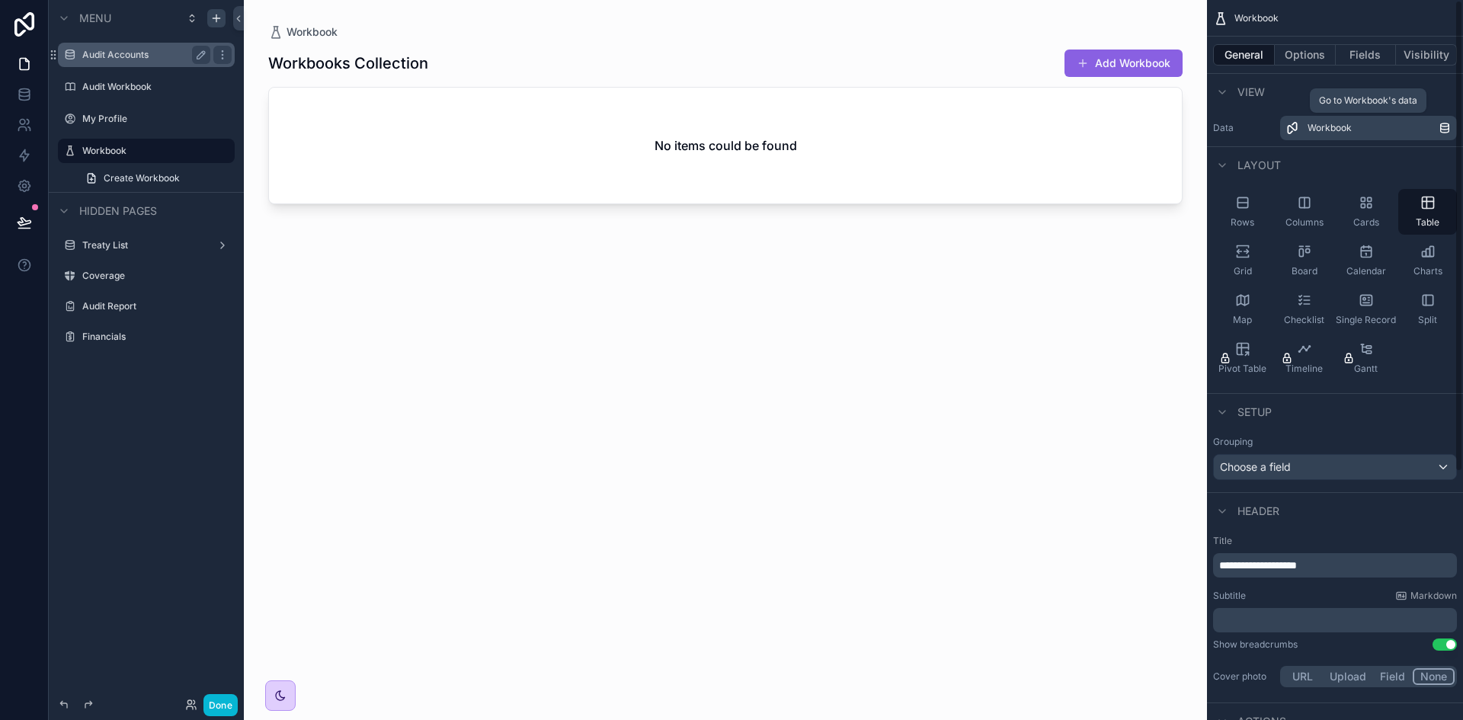
click at [1326, 120] on link "Workbook" at bounding box center [1368, 128] width 177 height 24
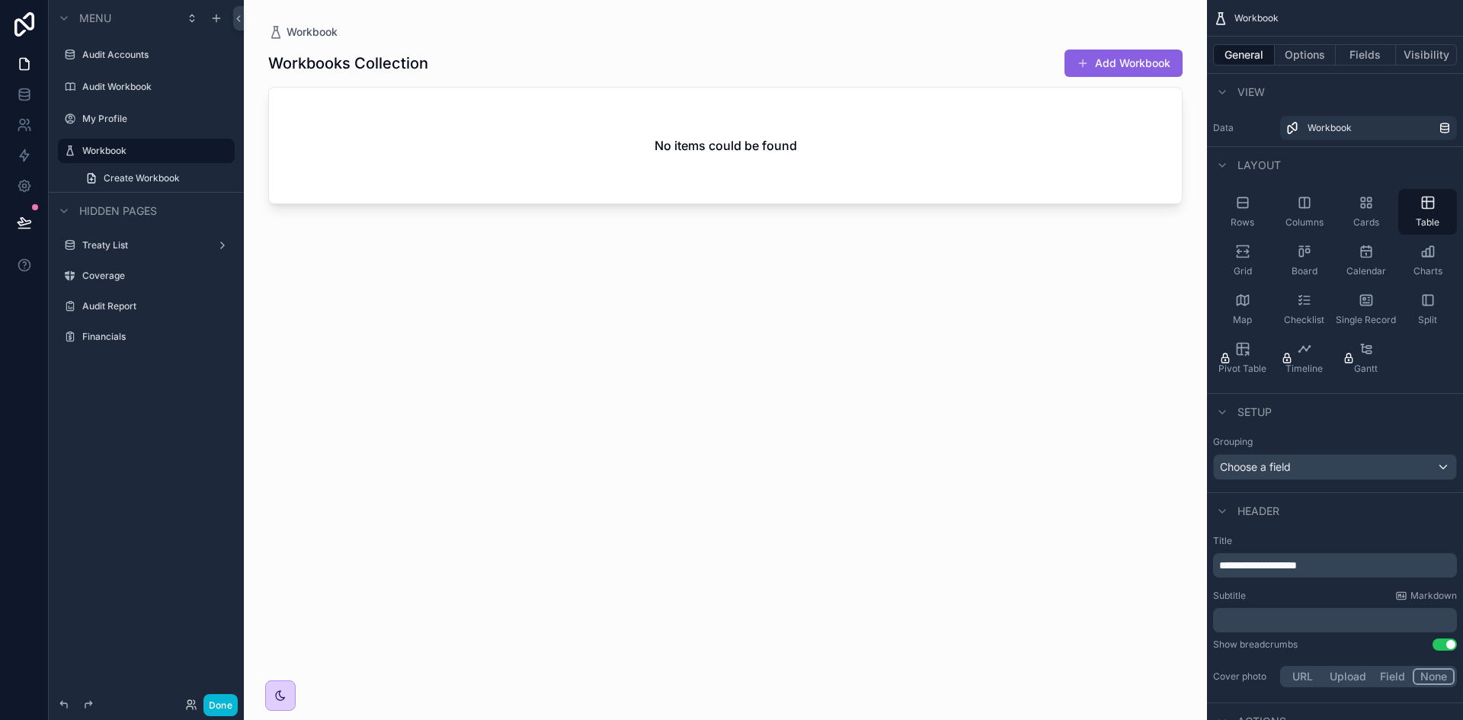
click at [745, 139] on div "scrollable content" at bounding box center [725, 351] width 963 height 702
click at [1306, 59] on button "Options" at bounding box center [1305, 54] width 61 height 21
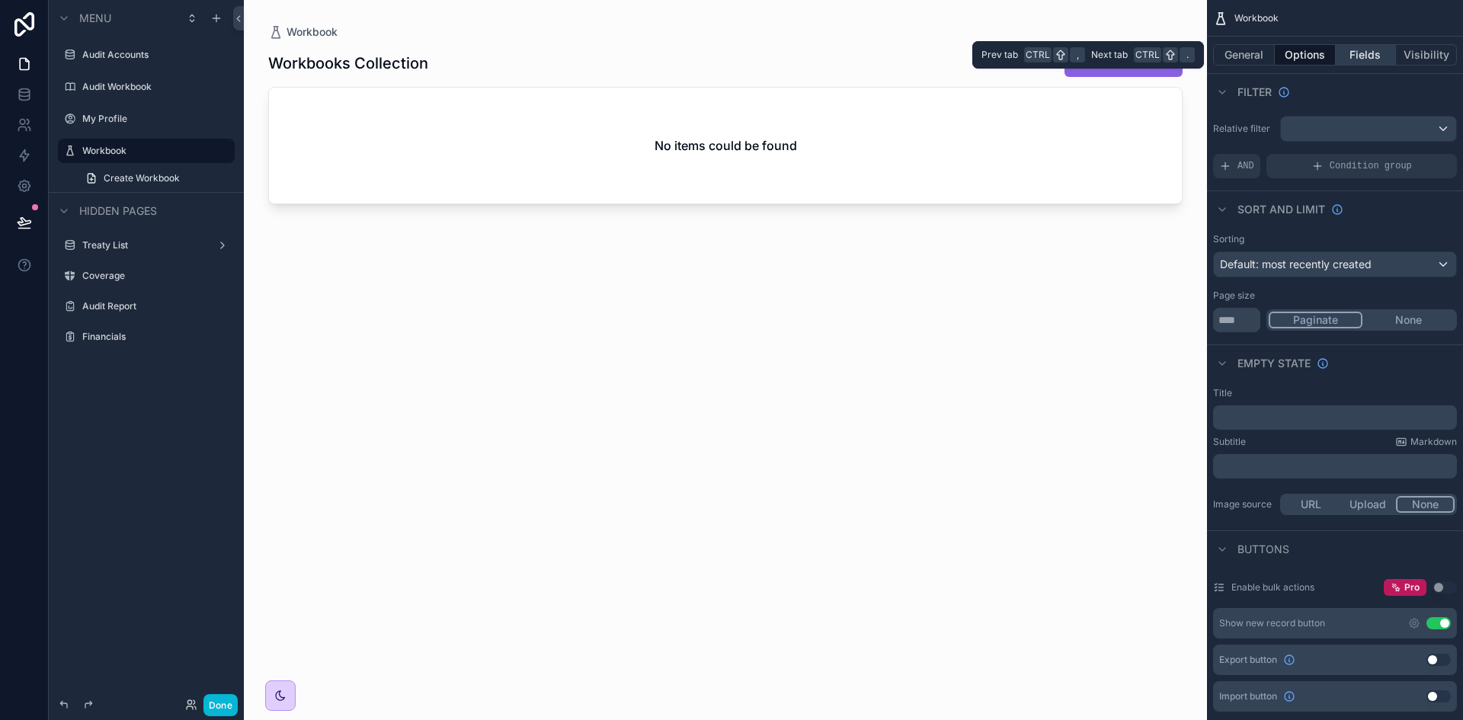
click at [1375, 52] on button "Fields" at bounding box center [1366, 54] width 61 height 21
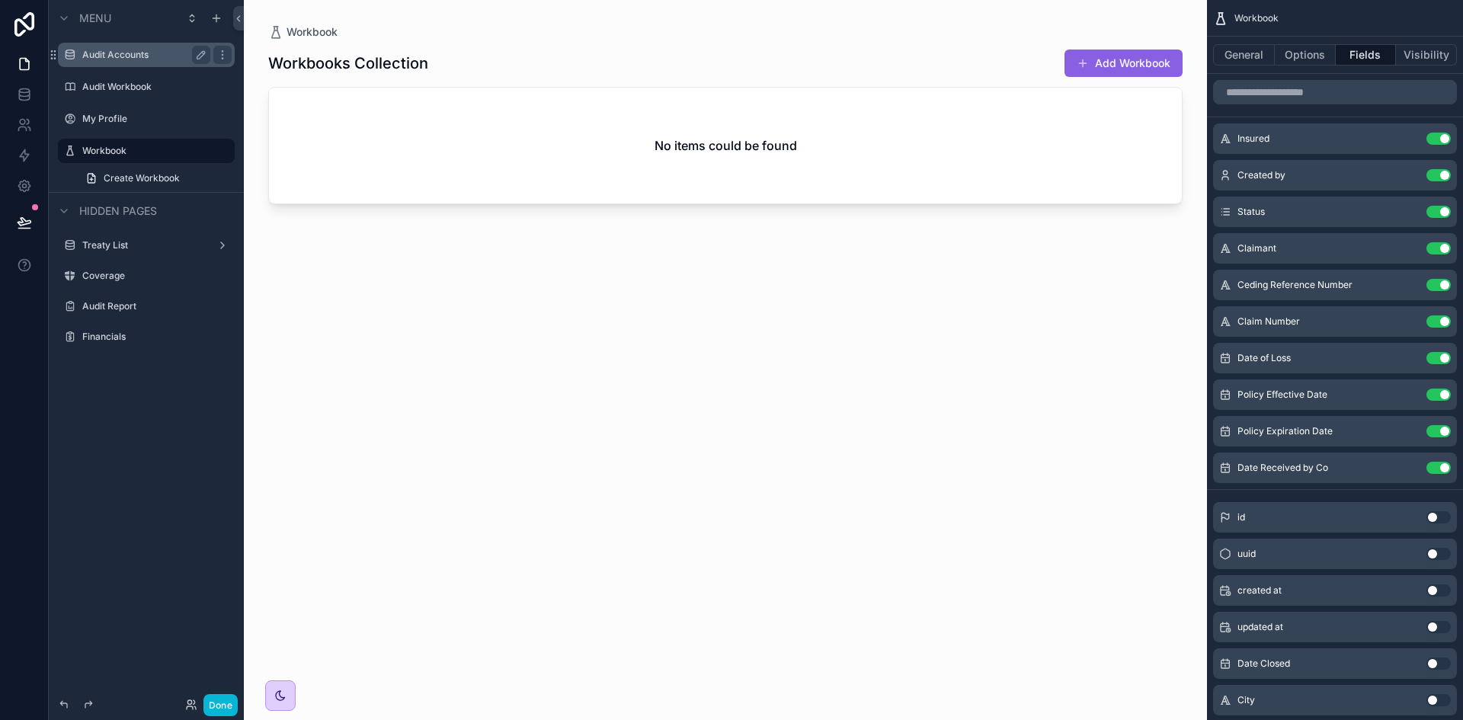
click at [142, 56] on label "Audit Accounts" at bounding box center [143, 55] width 122 height 12
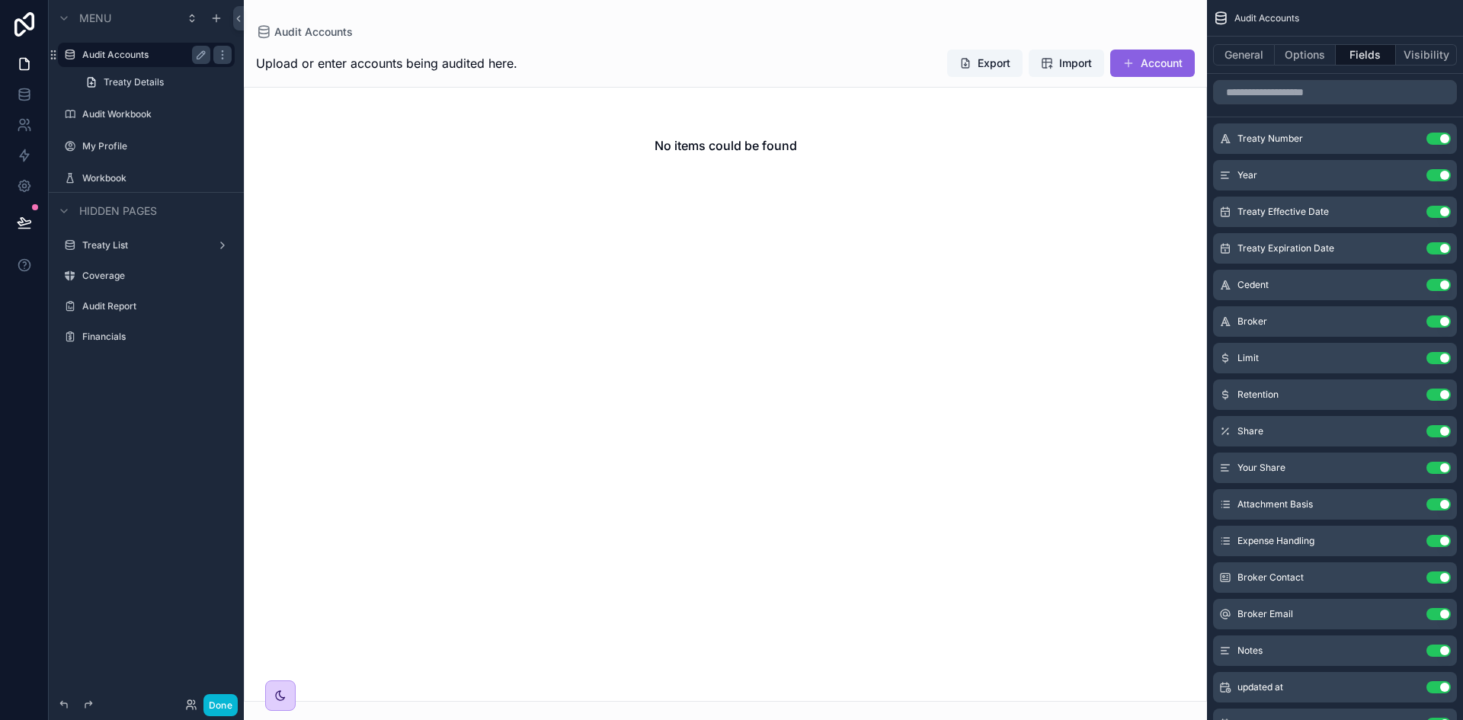
click at [1160, 64] on div "scrollable content" at bounding box center [725, 360] width 963 height 720
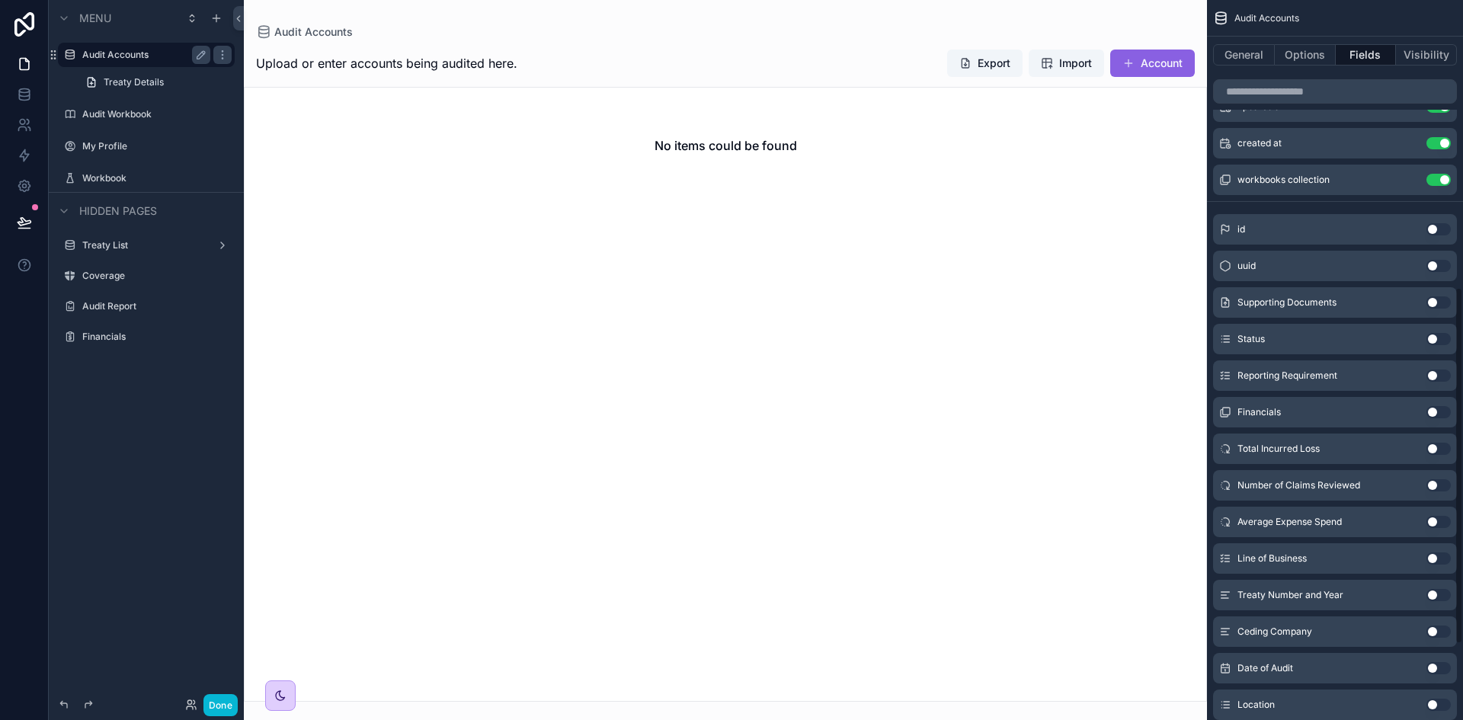
scroll to position [352, 0]
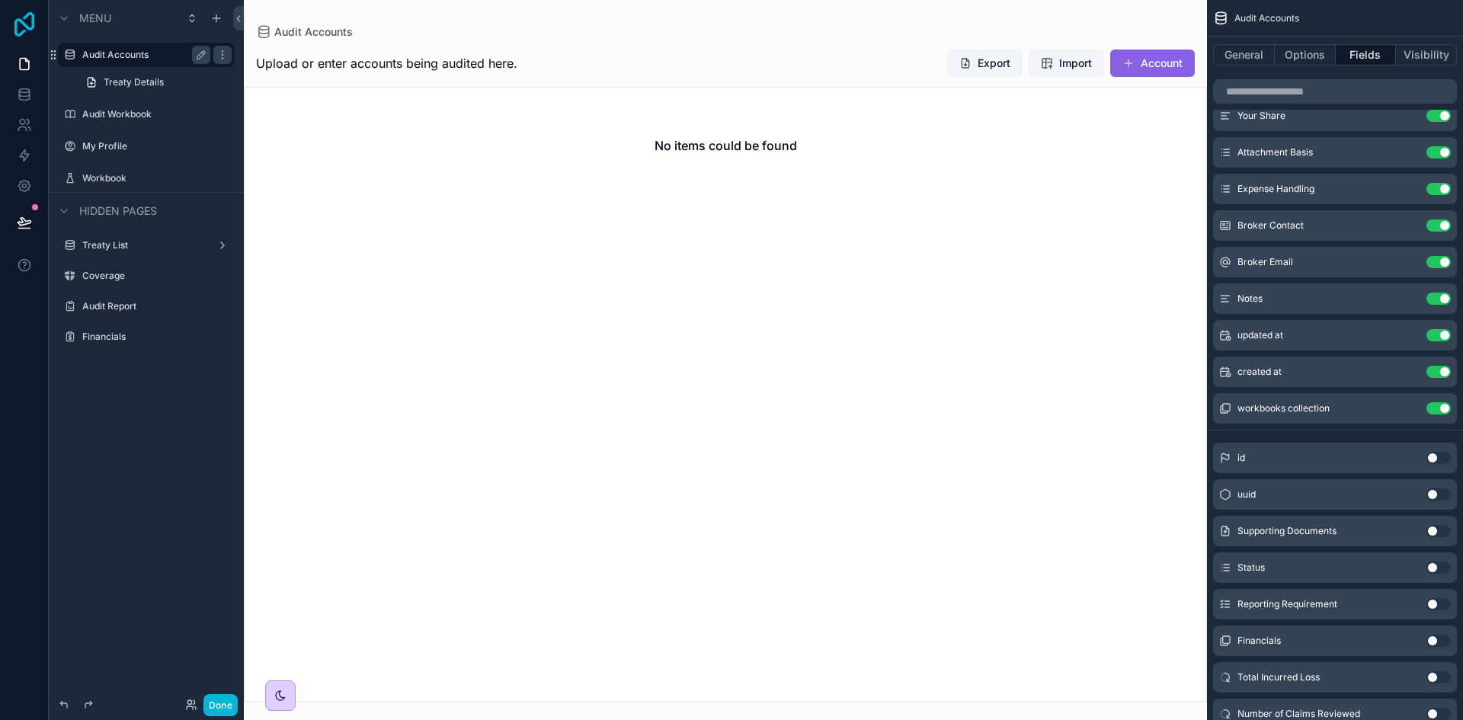
click at [25, 19] on icon at bounding box center [24, 24] width 30 height 24
